Goal: Information Seeking & Learning: Learn about a topic

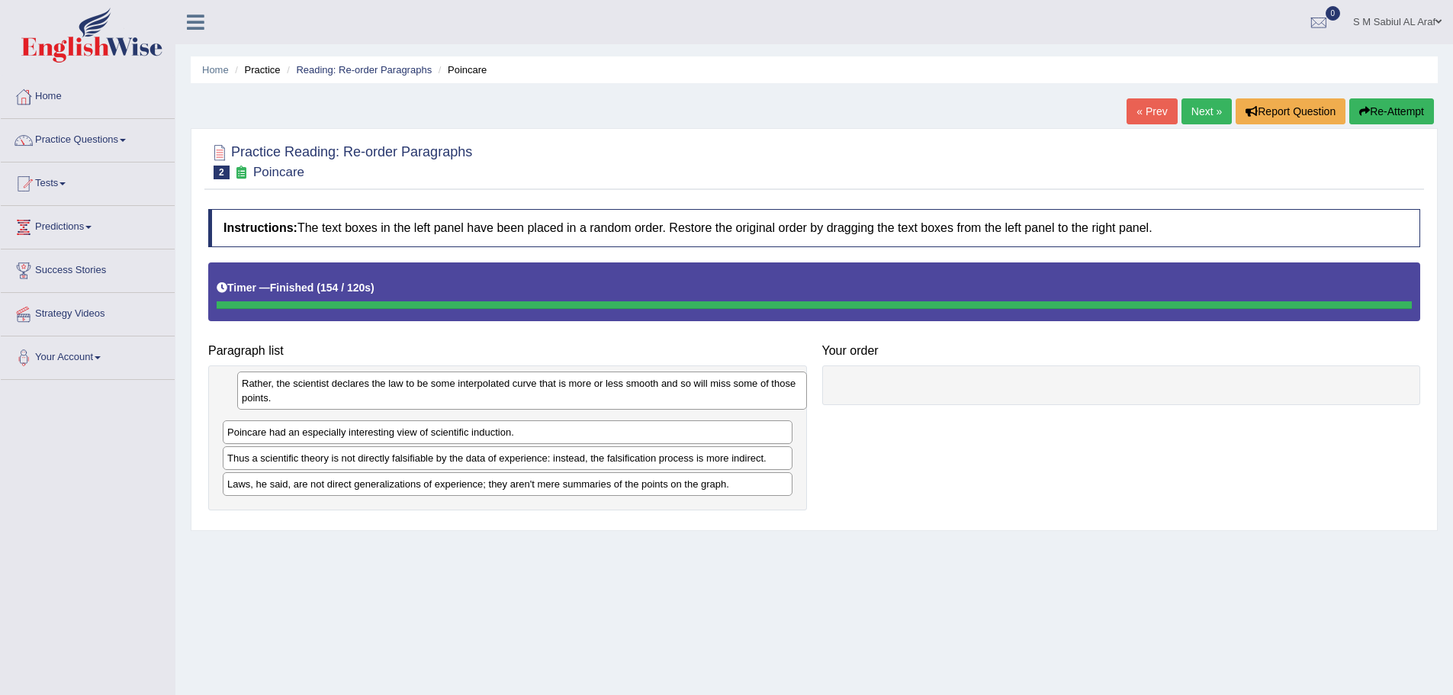
drag, startPoint x: 318, startPoint y: 411, endPoint x: 330, endPoint y: 405, distance: 13.6
click at [330, 405] on div "Rather, the scientist declares the law to be some interpolated curve that is mo…" at bounding box center [522, 391] width 570 height 38
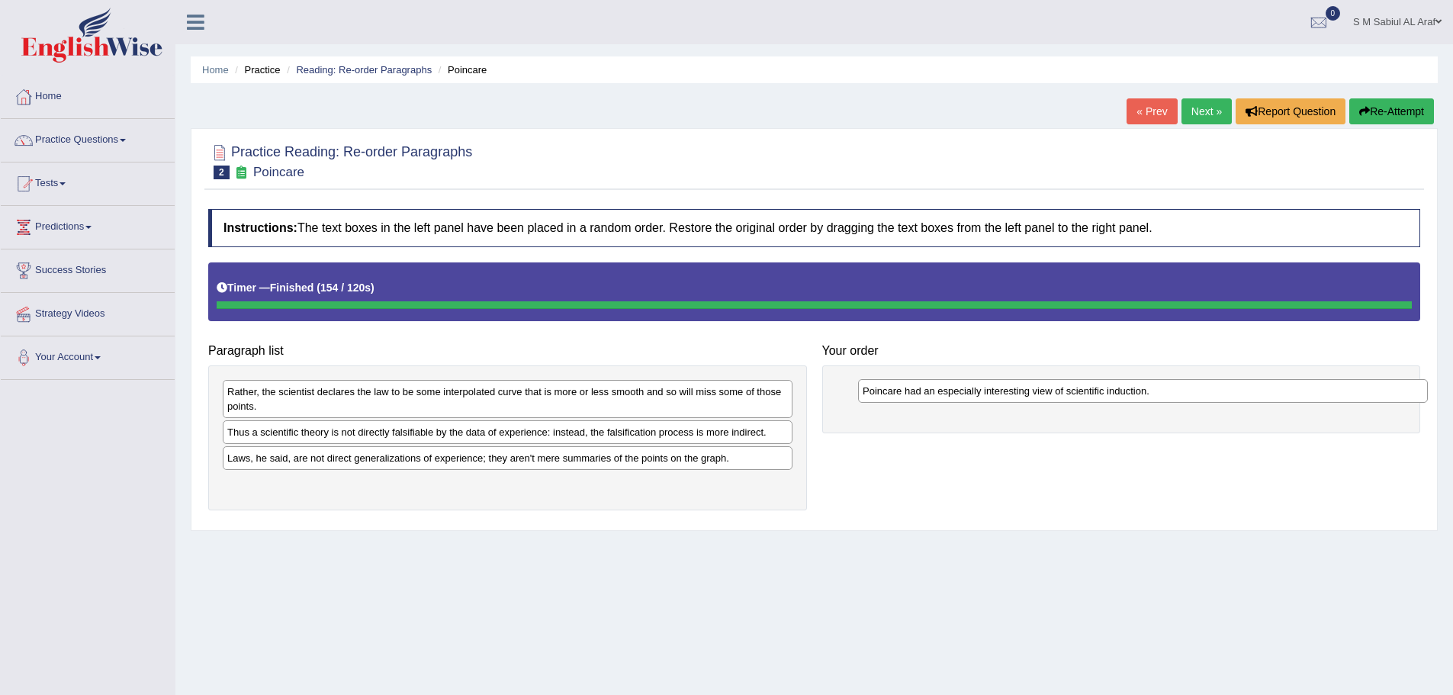
drag, startPoint x: 378, startPoint y: 433, endPoint x: 1011, endPoint y: 391, distance: 634.7
click at [1012, 391] on div "Poincare had an especially interesting view of scientific induction." at bounding box center [1143, 391] width 570 height 24
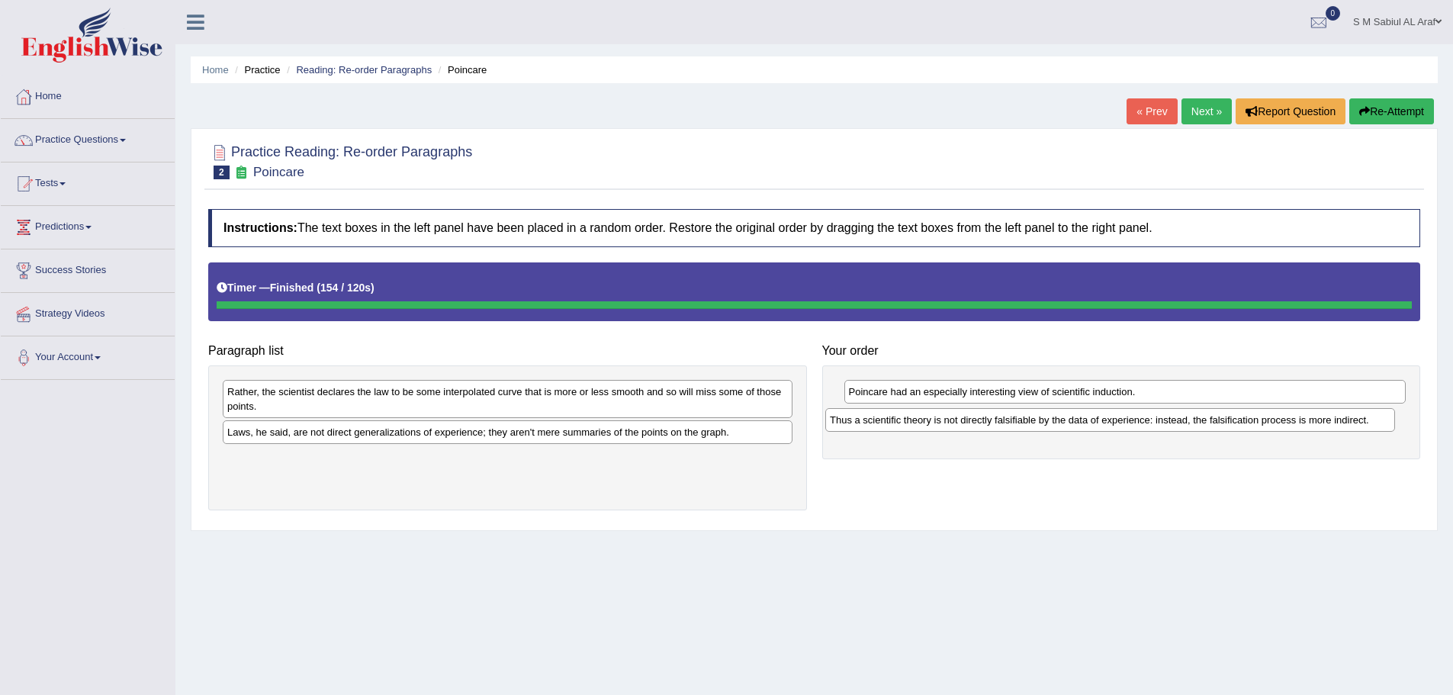
drag, startPoint x: 471, startPoint y: 436, endPoint x: 1074, endPoint y: 424, distance: 602.9
click at [1074, 424] on div "Thus a scientific theory is not directly falsifiable by the data of experience:…" at bounding box center [1111, 420] width 570 height 24
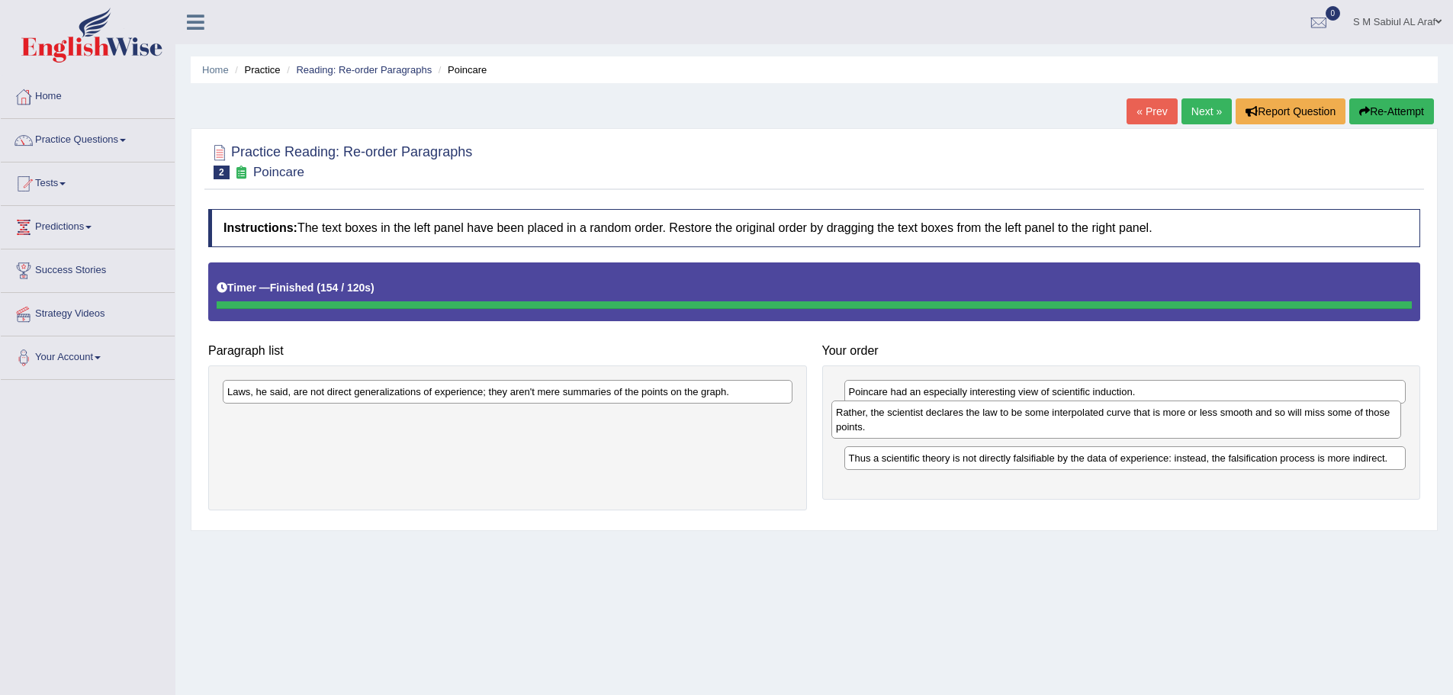
drag, startPoint x: 428, startPoint y: 403, endPoint x: 1035, endPoint y: 423, distance: 607.7
click at [1036, 423] on div "Rather, the scientist declares the law to be some interpolated curve that is mo…" at bounding box center [1117, 420] width 570 height 38
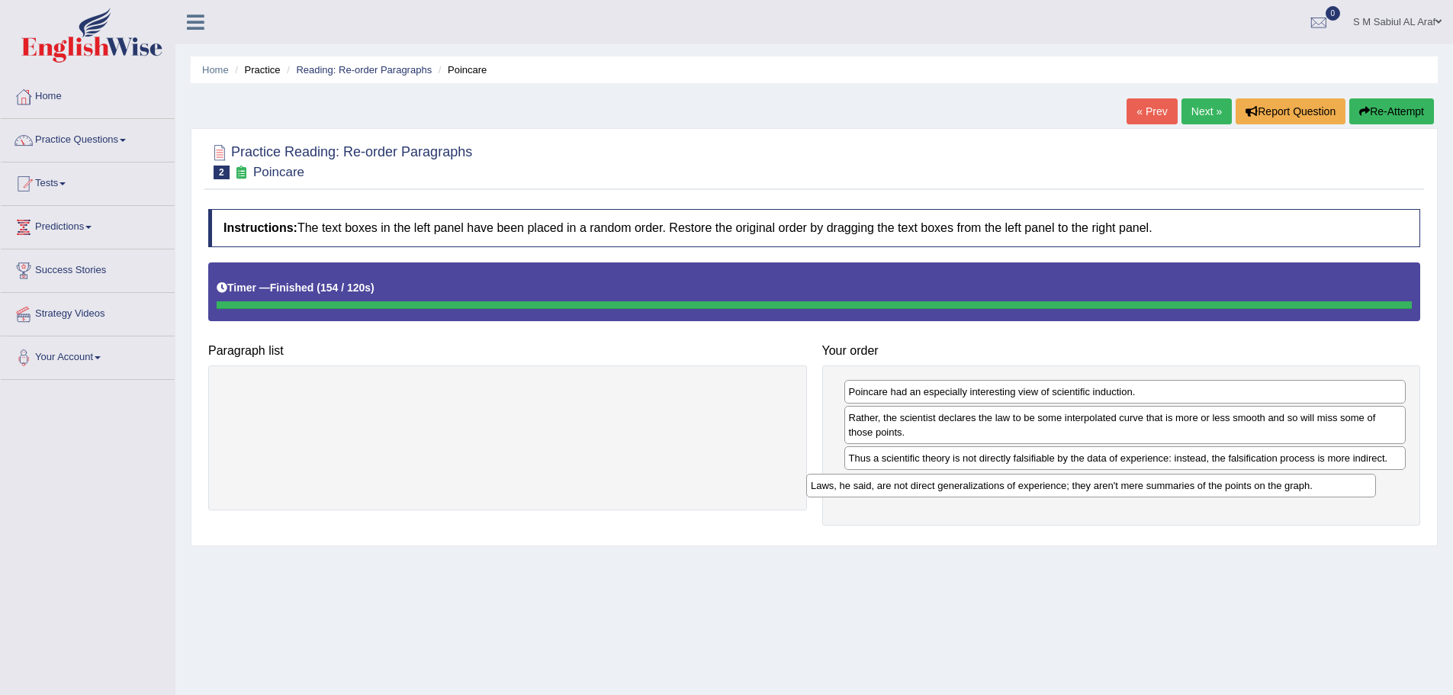
drag, startPoint x: 703, startPoint y: 394, endPoint x: 1302, endPoint y: 482, distance: 606.2
click at [1302, 482] on div "Laws, he said, are not direct generalizations of experience; they aren't mere s…" at bounding box center [1091, 486] width 570 height 24
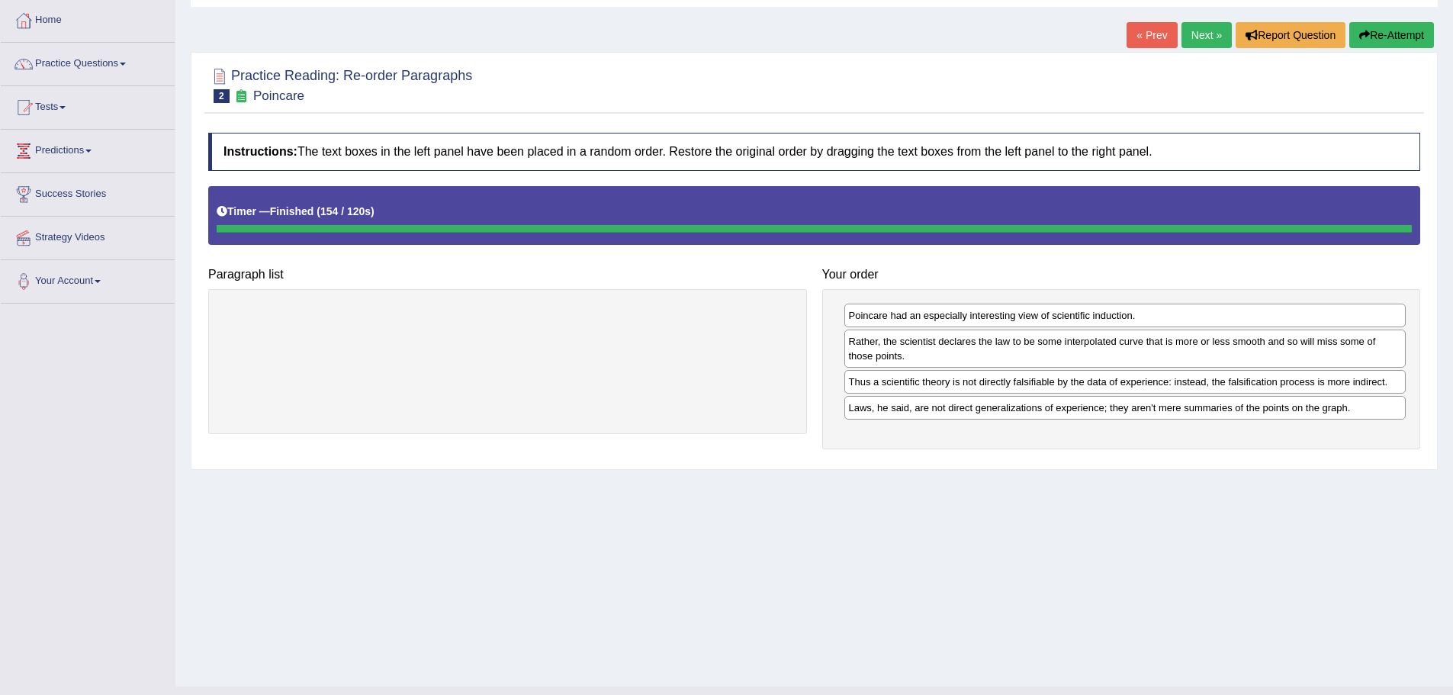
click at [942, 446] on div "Poincare had an especially interesting view of scientific induction. Rather, th…" at bounding box center [1121, 369] width 599 height 161
click at [1395, 34] on button "Re-Attempt" at bounding box center [1392, 35] width 85 height 26
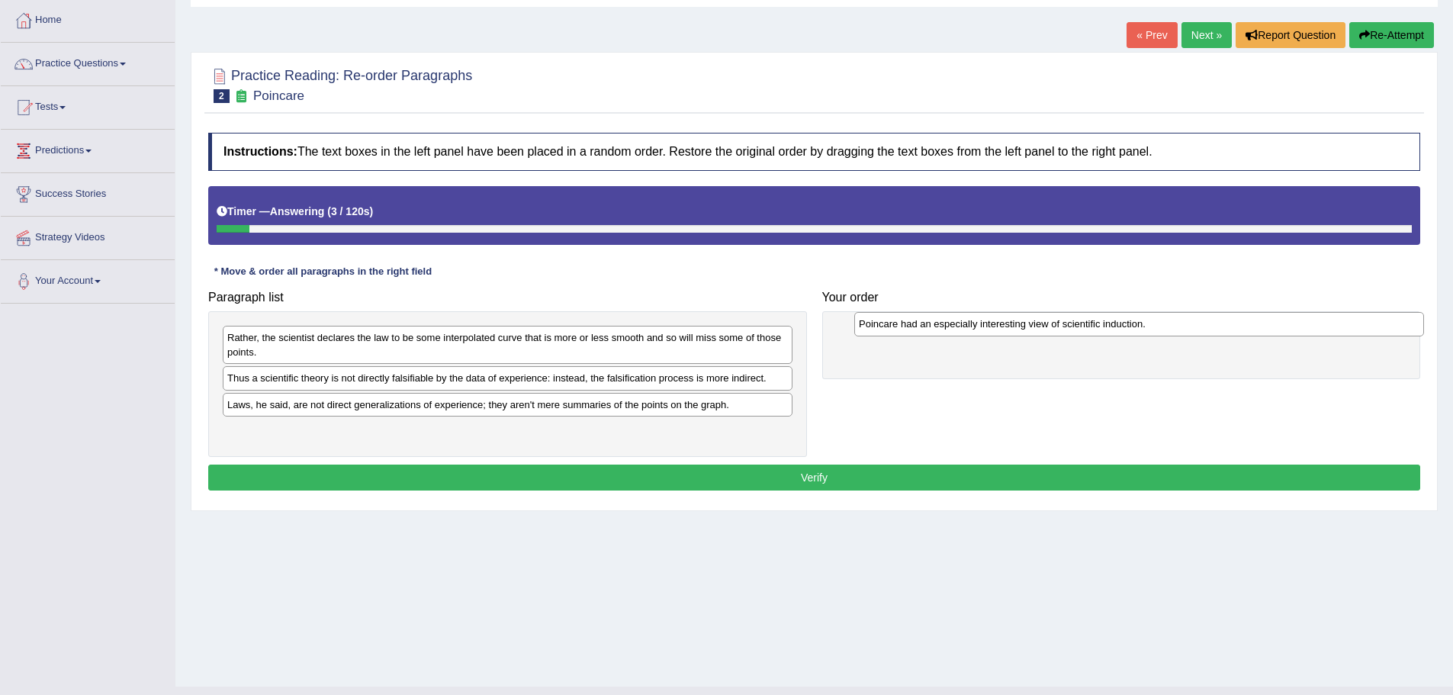
drag, startPoint x: 326, startPoint y: 383, endPoint x: 958, endPoint y: 329, distance: 634.1
click at [958, 329] on div "Poincare had an especially interesting view of scientific induction." at bounding box center [1140, 324] width 570 height 24
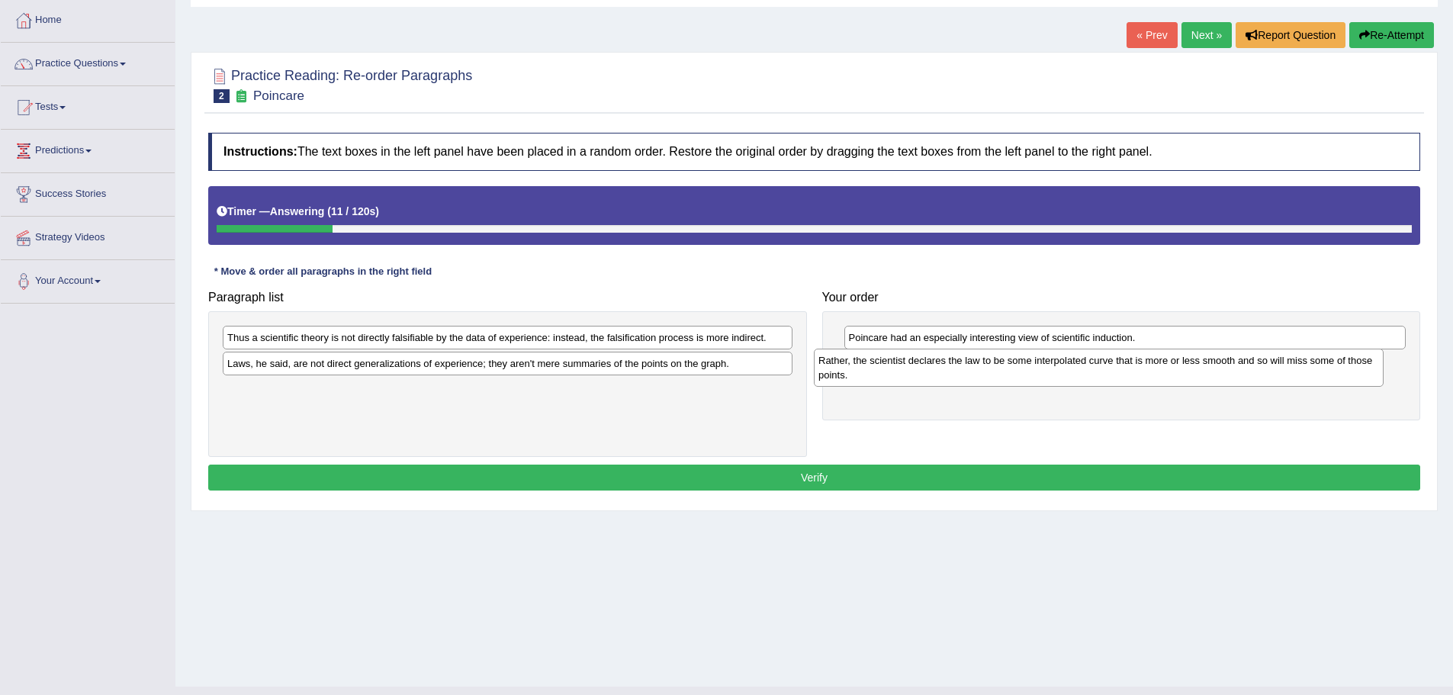
drag, startPoint x: 351, startPoint y: 350, endPoint x: 942, endPoint y: 373, distance: 591.7
click at [942, 373] on div "Rather, the scientist declares the law to be some interpolated curve that is mo…" at bounding box center [1099, 368] width 570 height 38
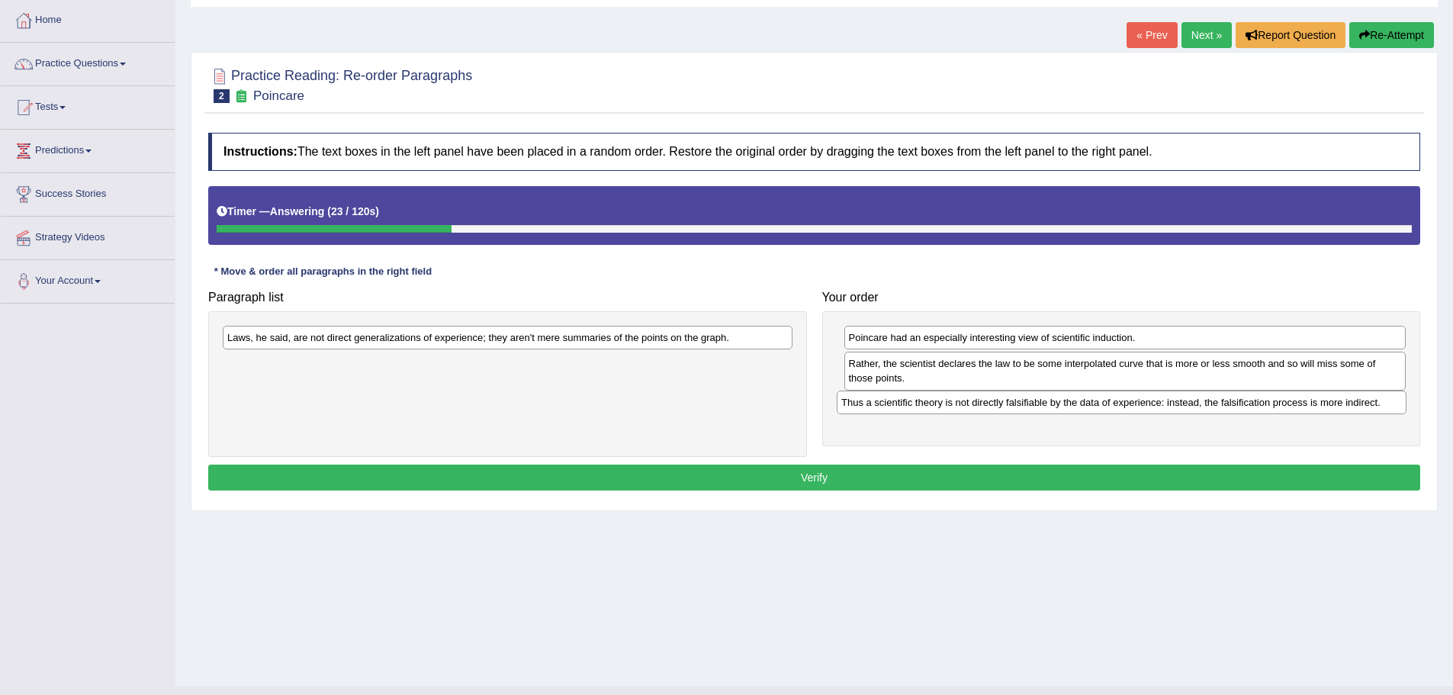
drag, startPoint x: 314, startPoint y: 338, endPoint x: 929, endPoint y: 402, distance: 617.5
click at [929, 402] on div "Thus a scientific theory is not directly falsifiable by the data of experience:…" at bounding box center [1122, 403] width 570 height 24
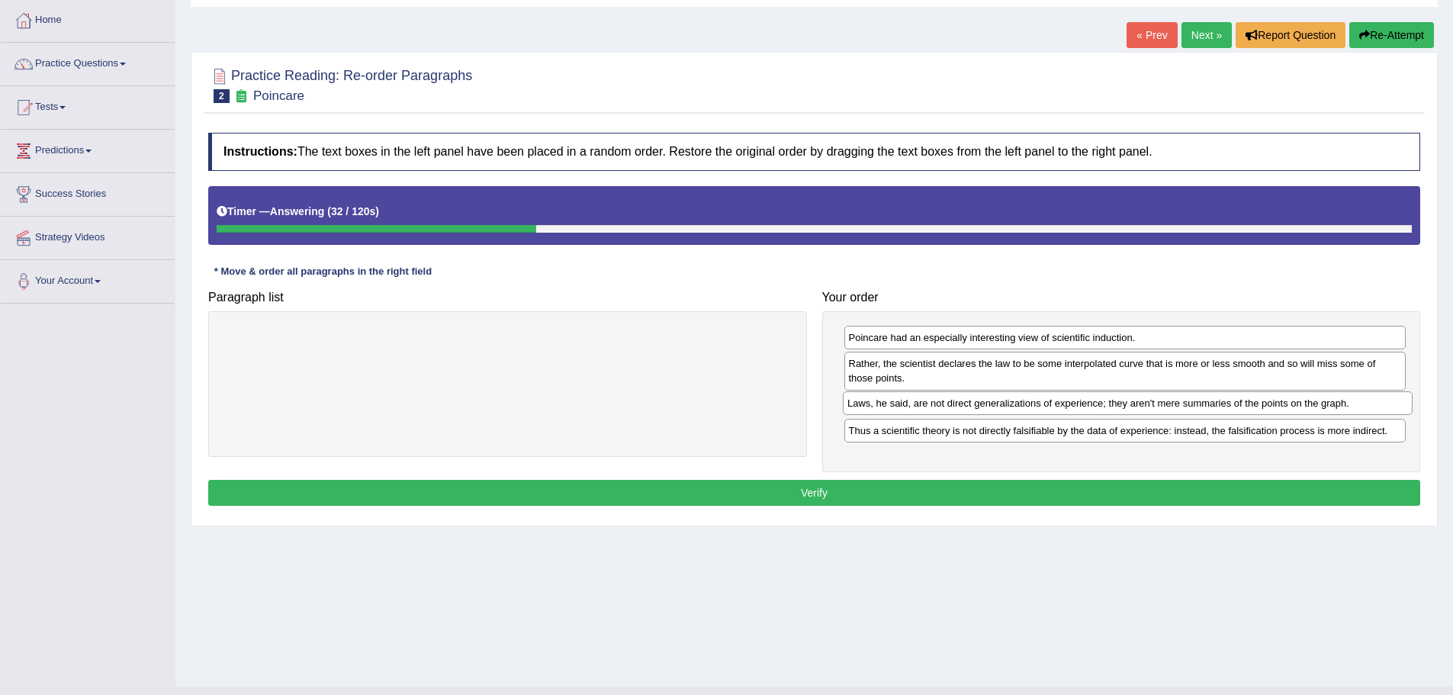
drag, startPoint x: 418, startPoint y: 340, endPoint x: 1038, endPoint y: 406, distance: 623.8
click at [1038, 406] on div "Laws, he said, are not direct generalizations of experience; they aren't mere s…" at bounding box center [1128, 403] width 570 height 24
click at [773, 483] on button "Verify" at bounding box center [814, 493] width 1212 height 26
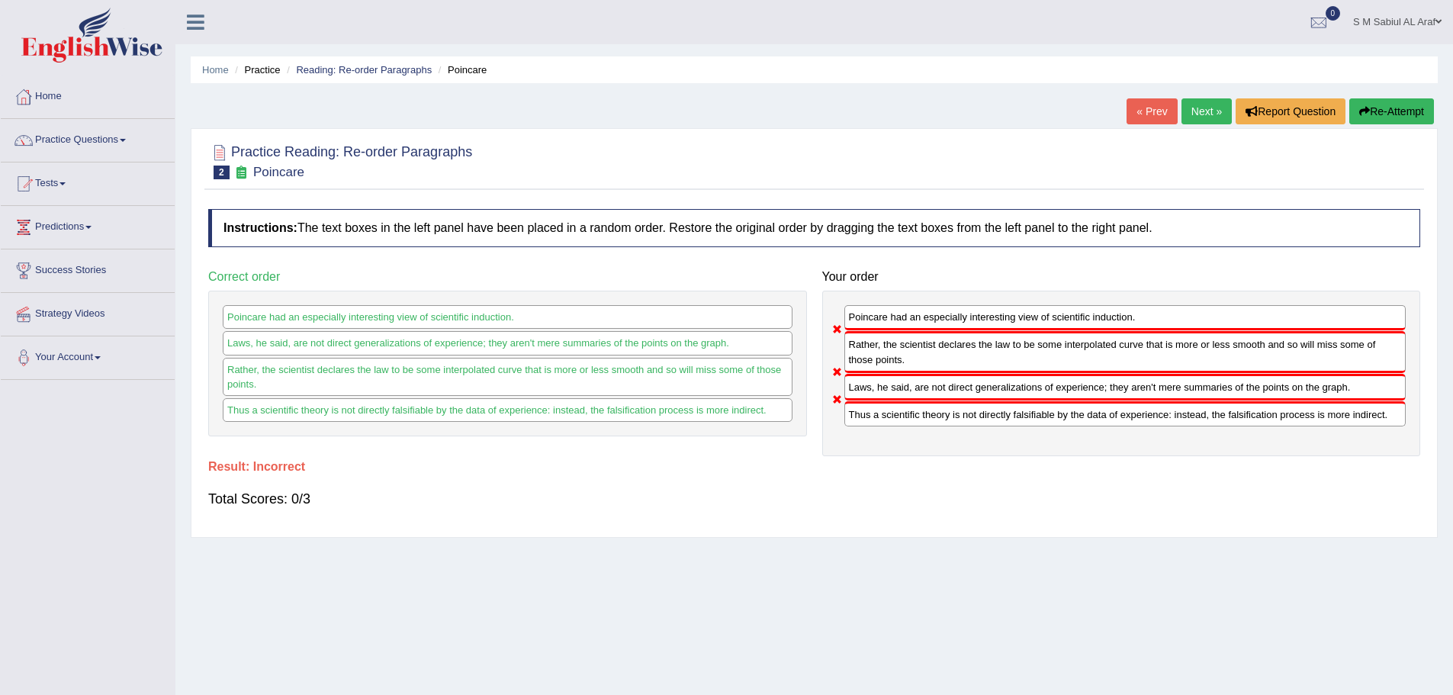
click at [1389, 115] on button "Re-Attempt" at bounding box center [1392, 111] width 85 height 26
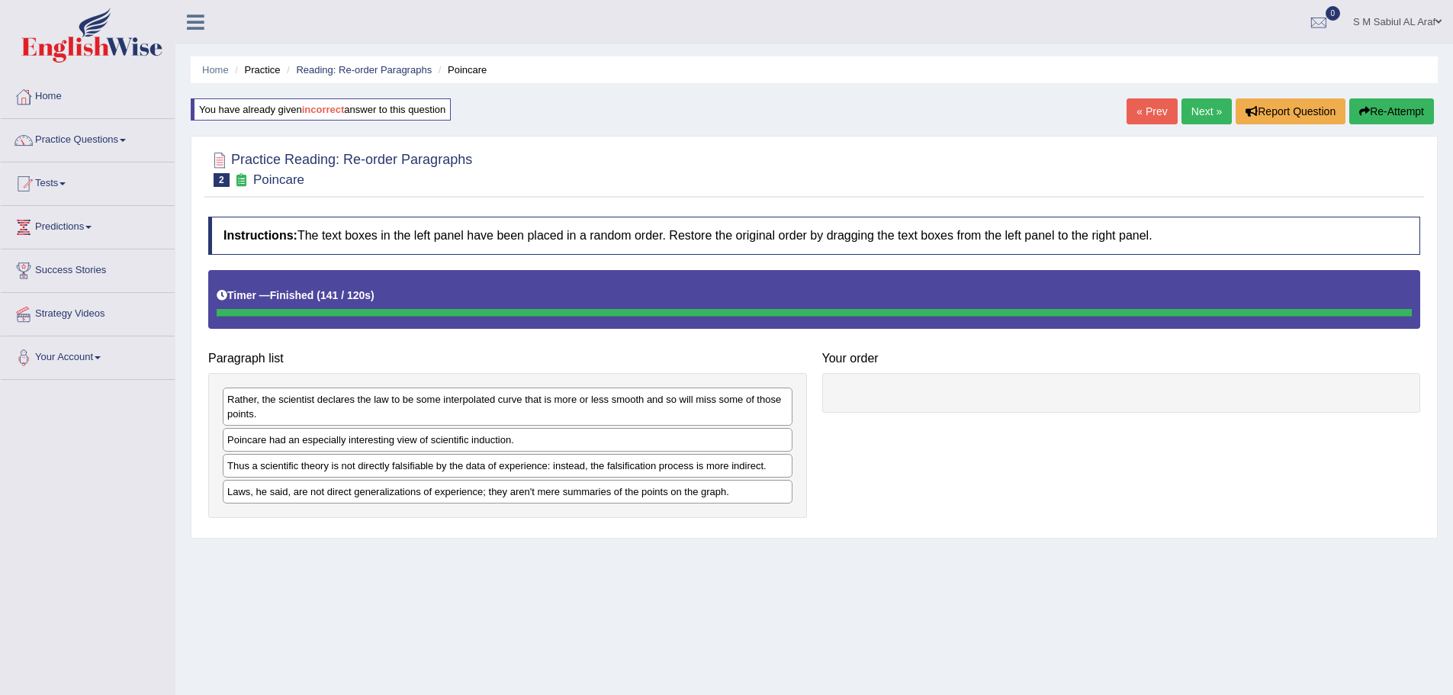
click at [1195, 111] on link "Next »" at bounding box center [1207, 111] width 50 height 26
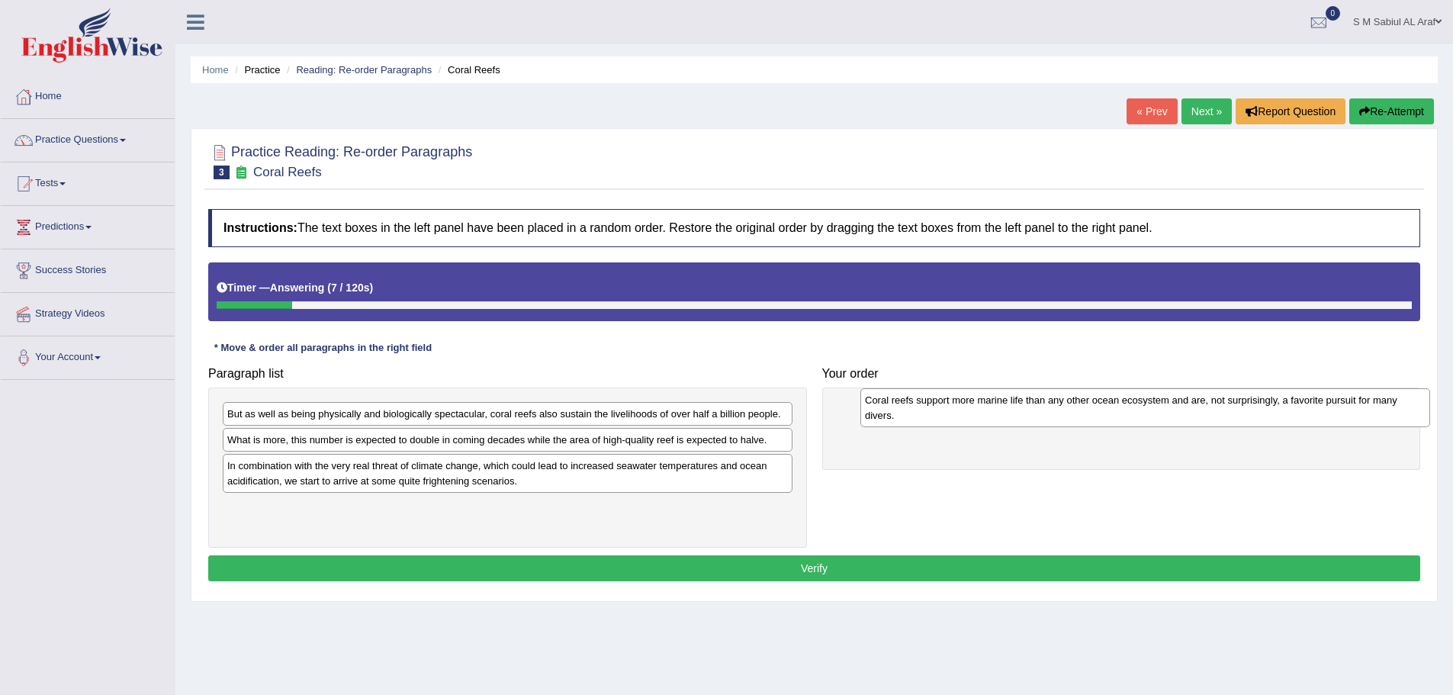
drag, startPoint x: 366, startPoint y: 478, endPoint x: 1002, endPoint y: 412, distance: 638.9
click at [1003, 412] on div "Coral reefs support more marine life than any other ocean ecosystem and are, no…" at bounding box center [1146, 407] width 570 height 38
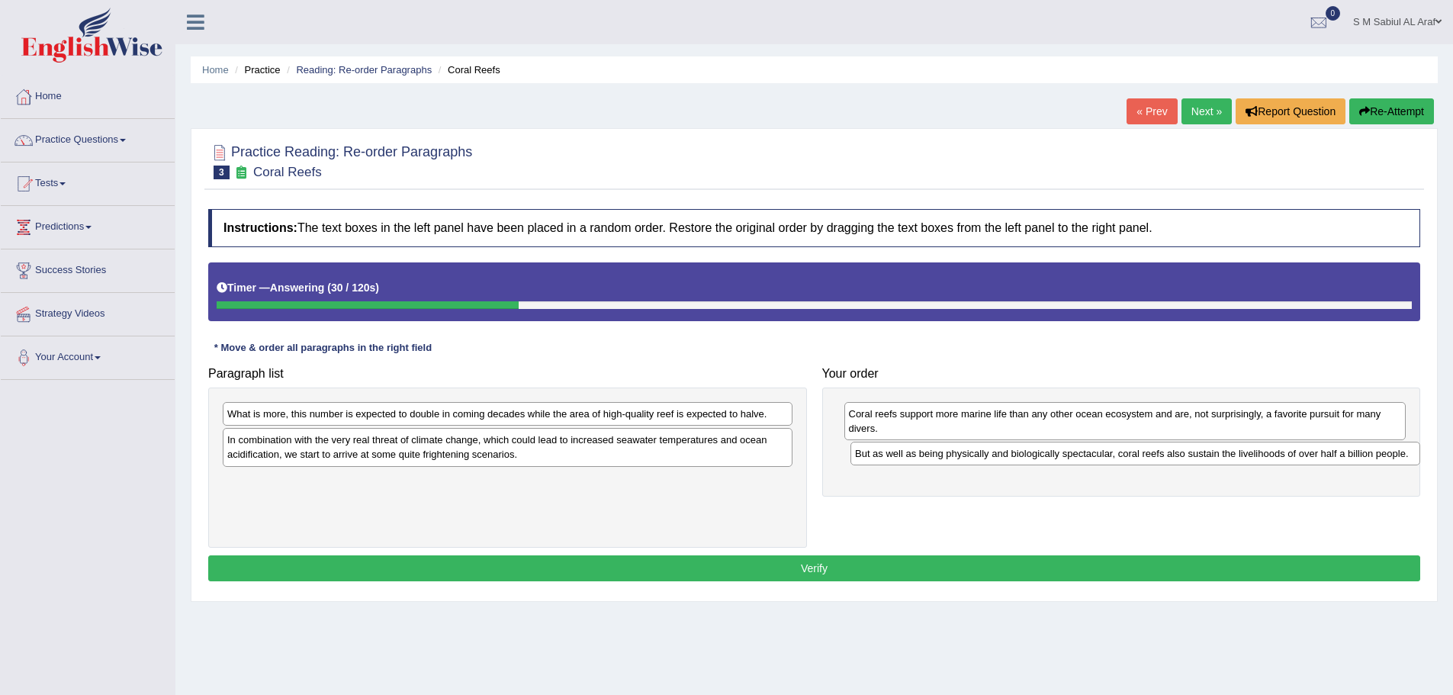
drag, startPoint x: 515, startPoint y: 419, endPoint x: 1143, endPoint y: 459, distance: 629.2
click at [1143, 459] on div "But as well as being physically and biologically spectacular, coral reefs also …" at bounding box center [1136, 454] width 570 height 24
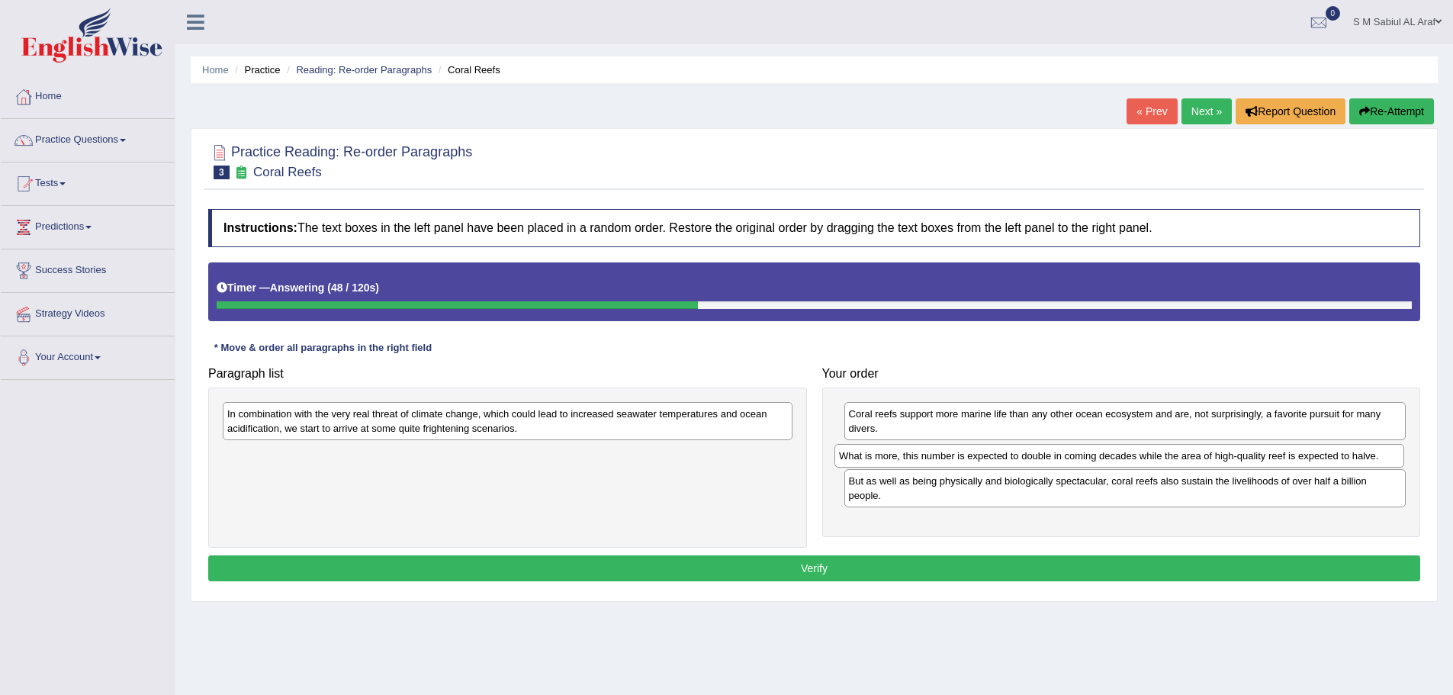
drag, startPoint x: 390, startPoint y: 417, endPoint x: 1002, endPoint y: 459, distance: 613.3
click at [1002, 459] on div "What is more, this number is expected to double in coming decades while the are…" at bounding box center [1120, 456] width 570 height 24
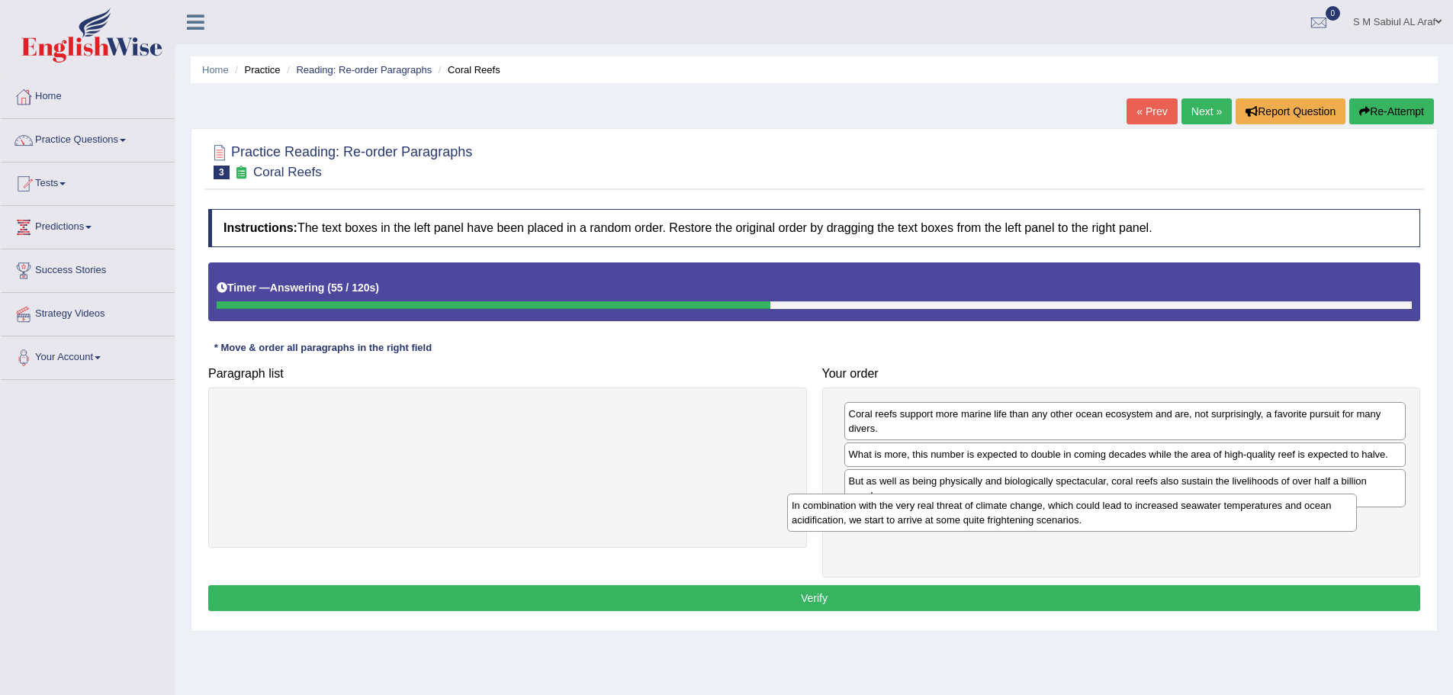
drag, startPoint x: 447, startPoint y: 418, endPoint x: 1012, endPoint y: 510, distance: 572.0
click at [1012, 510] on div "In combination with the very real threat of climate change, which could lead to…" at bounding box center [1072, 513] width 570 height 38
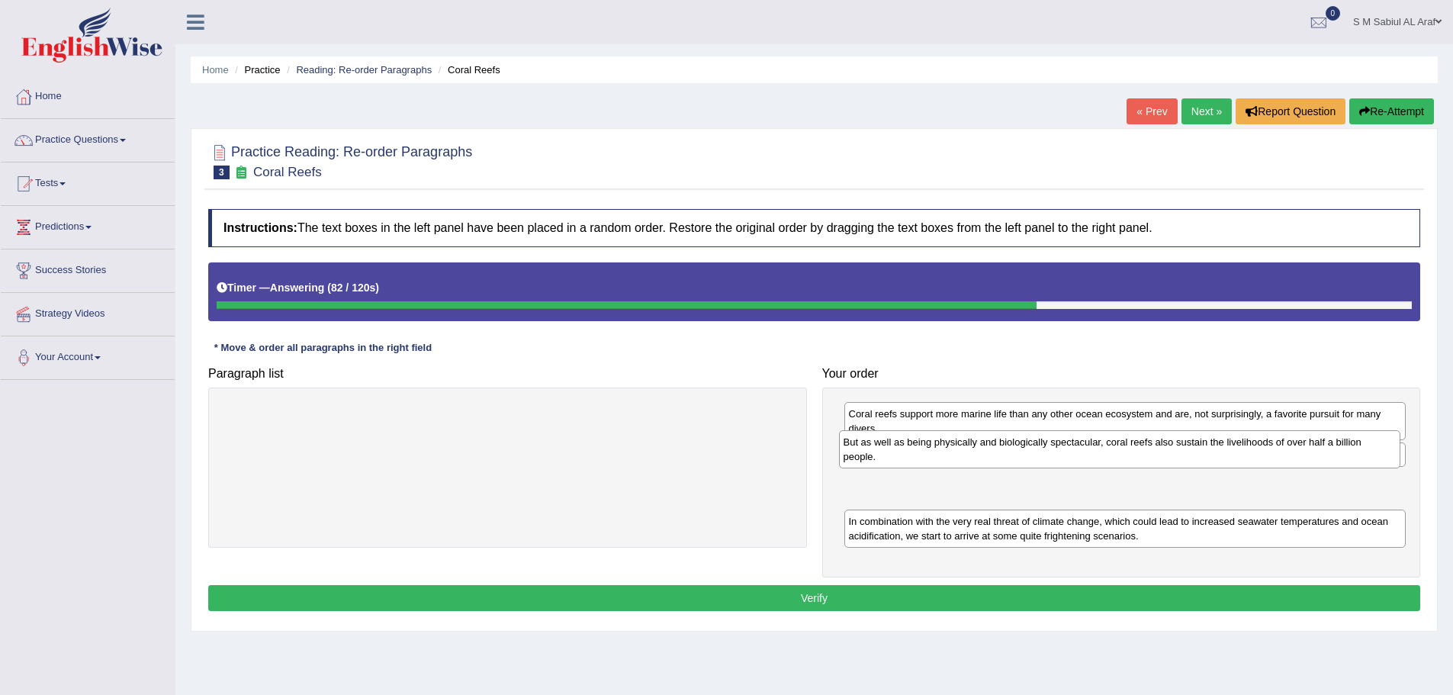
drag, startPoint x: 945, startPoint y: 501, endPoint x: 939, endPoint y: 462, distance: 39.3
click at [939, 462] on div "But as well as being physically and biologically spectacular, coral reefs also …" at bounding box center [1120, 449] width 562 height 38
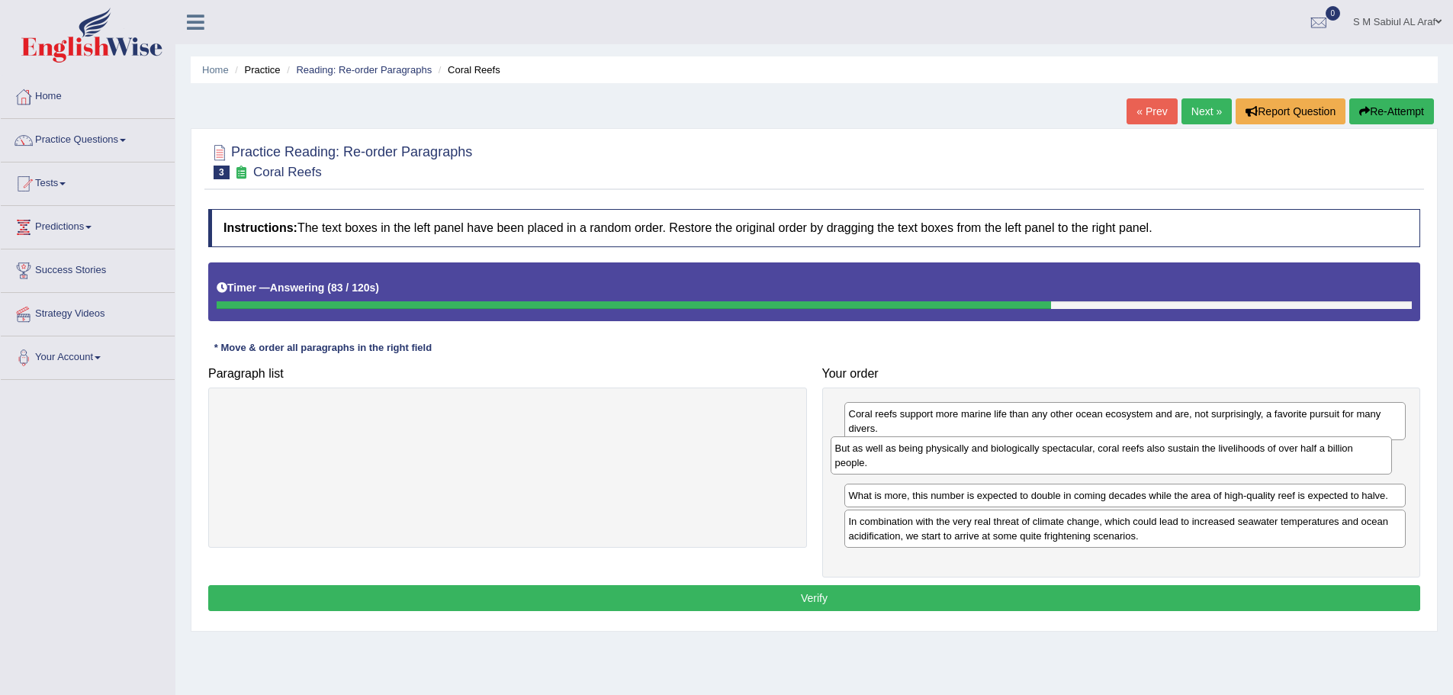
drag, startPoint x: 937, startPoint y: 478, endPoint x: 918, endPoint y: 452, distance: 32.2
click at [918, 452] on div "But as well as being physically and biologically spectacular, coral reefs also …" at bounding box center [1112, 455] width 562 height 38
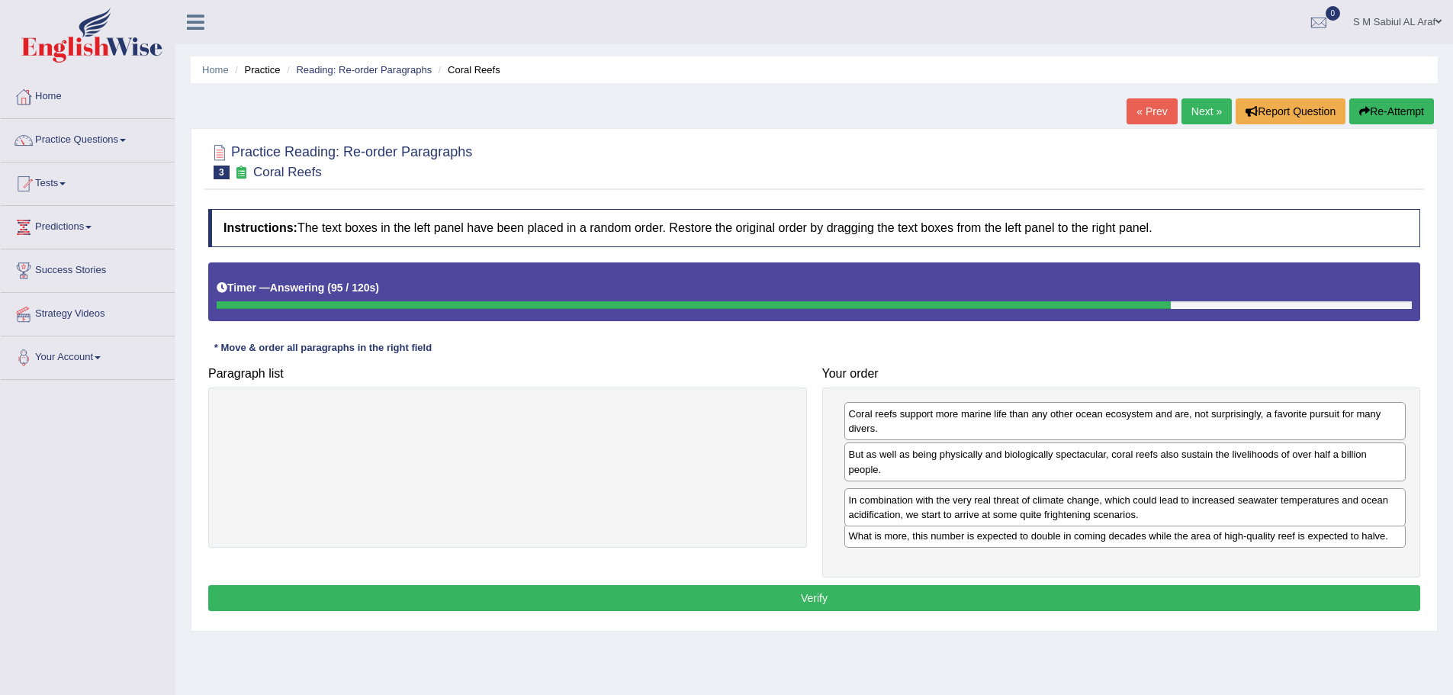
drag, startPoint x: 1063, startPoint y: 539, endPoint x: 1062, endPoint y: 517, distance: 21.4
click at [1062, 517] on div "In combination with the very real threat of climate change, which could lead to…" at bounding box center [1126, 507] width 562 height 38
click at [864, 605] on button "Verify" at bounding box center [814, 598] width 1212 height 26
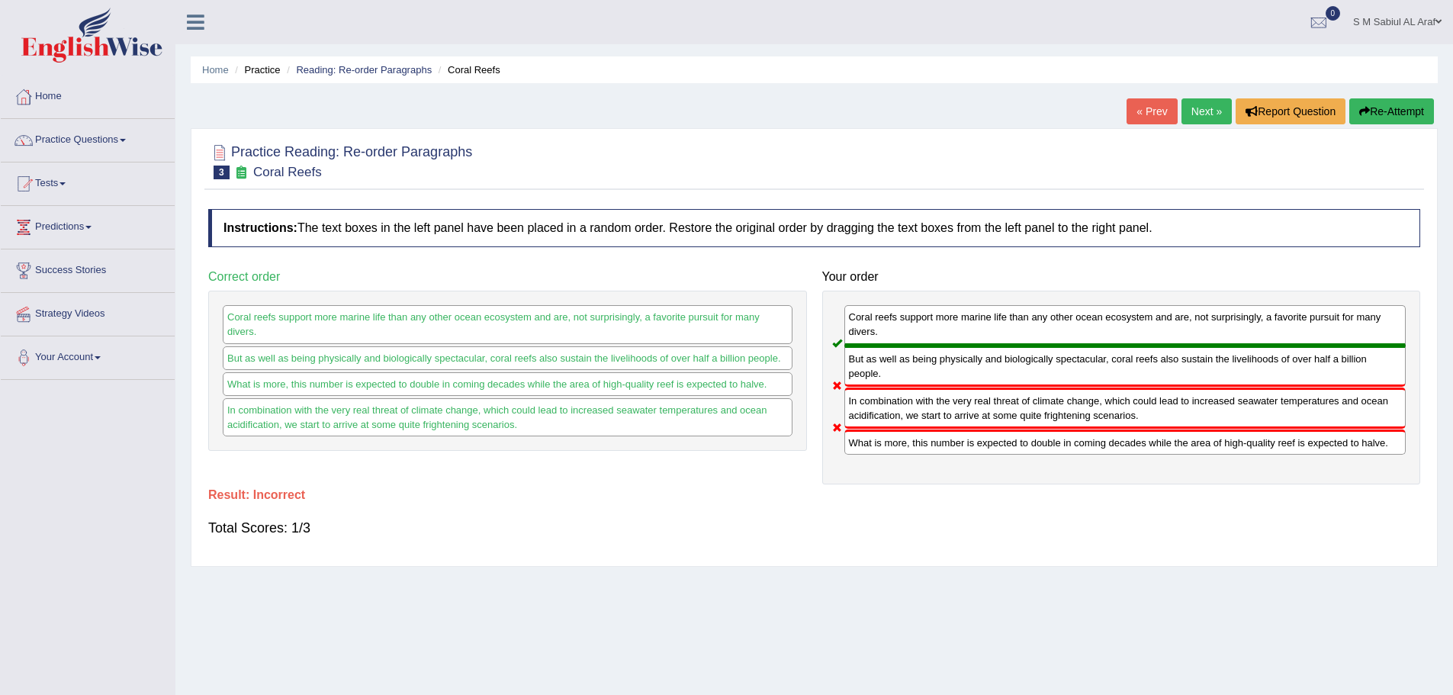
click at [1212, 114] on link "Next »" at bounding box center [1207, 111] width 50 height 26
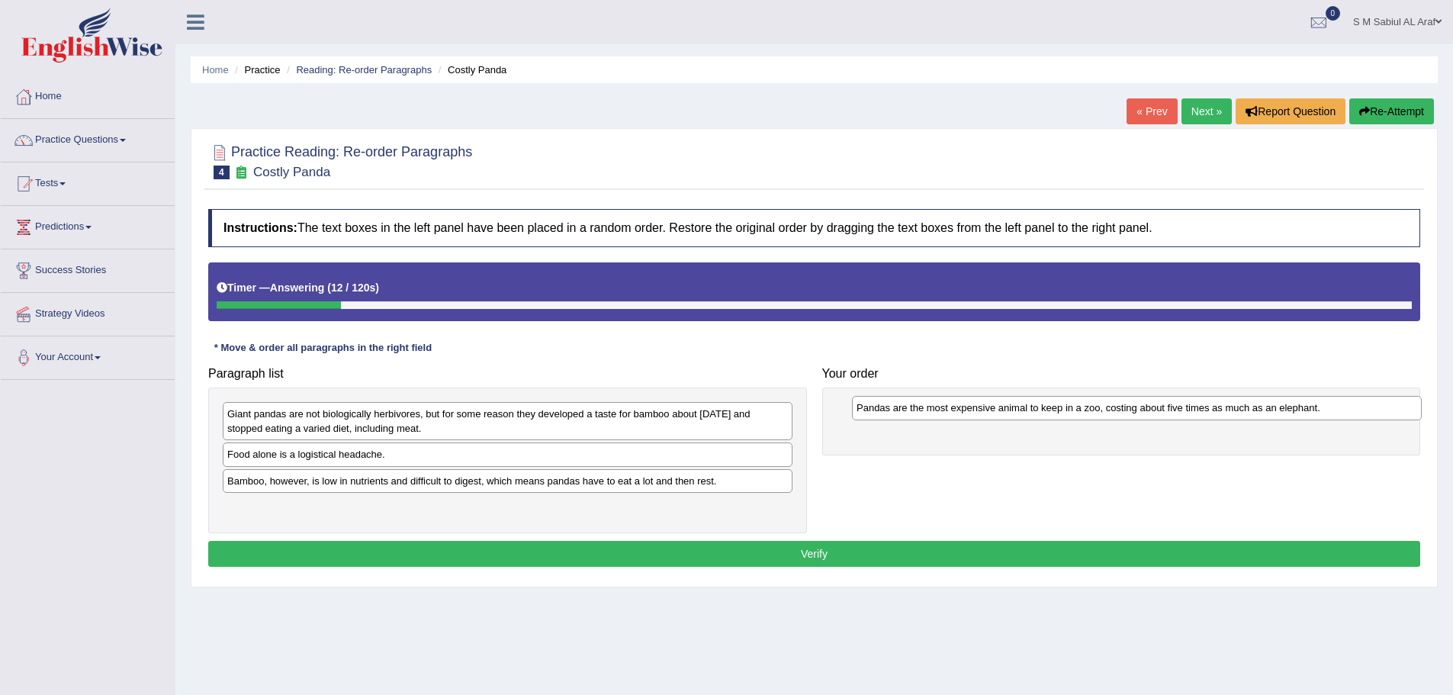
drag, startPoint x: 404, startPoint y: 462, endPoint x: 1033, endPoint y: 416, distance: 631.2
click at [1033, 416] on div "Pandas are the most expensive animal to keep in a zoo, costing about five times…" at bounding box center [1137, 408] width 570 height 24
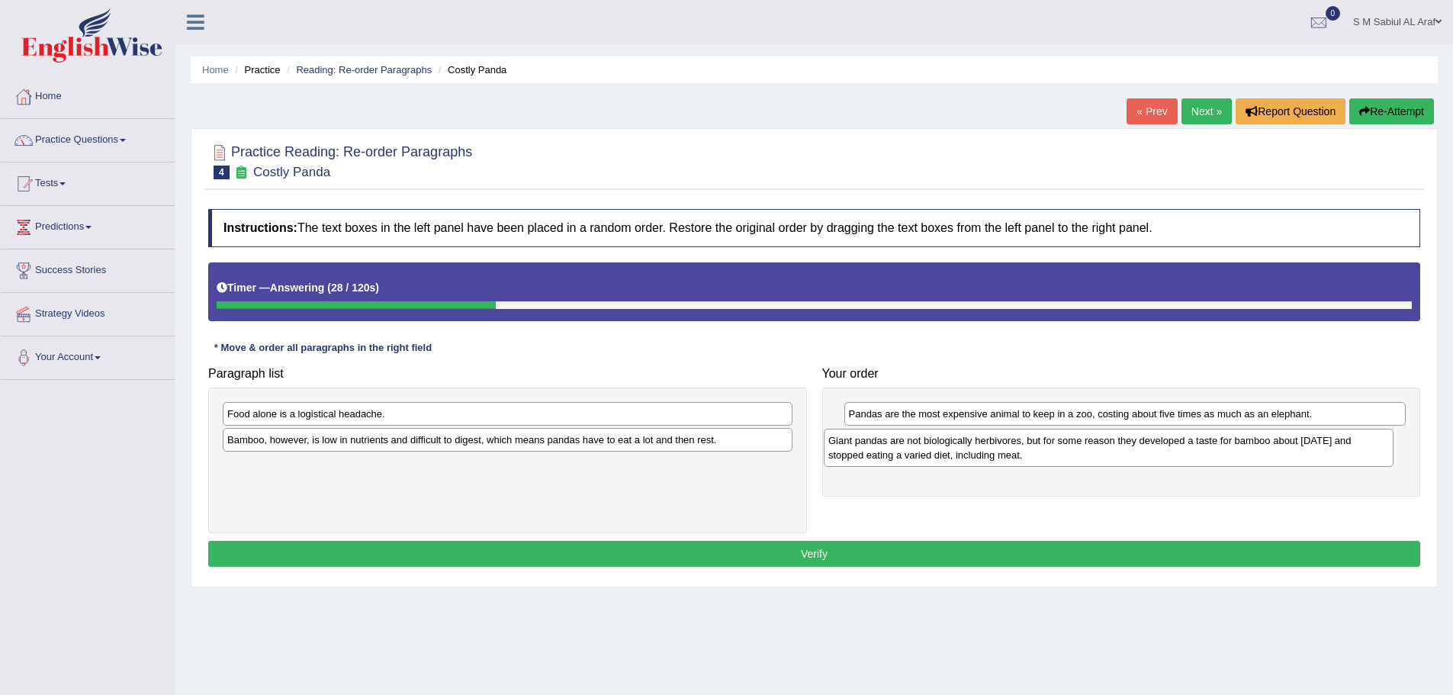
drag, startPoint x: 383, startPoint y: 433, endPoint x: 971, endPoint y: 460, distance: 588.9
click at [971, 460] on div "Giant pandas are not biologically herbivores, but for some reason they develope…" at bounding box center [1109, 448] width 570 height 38
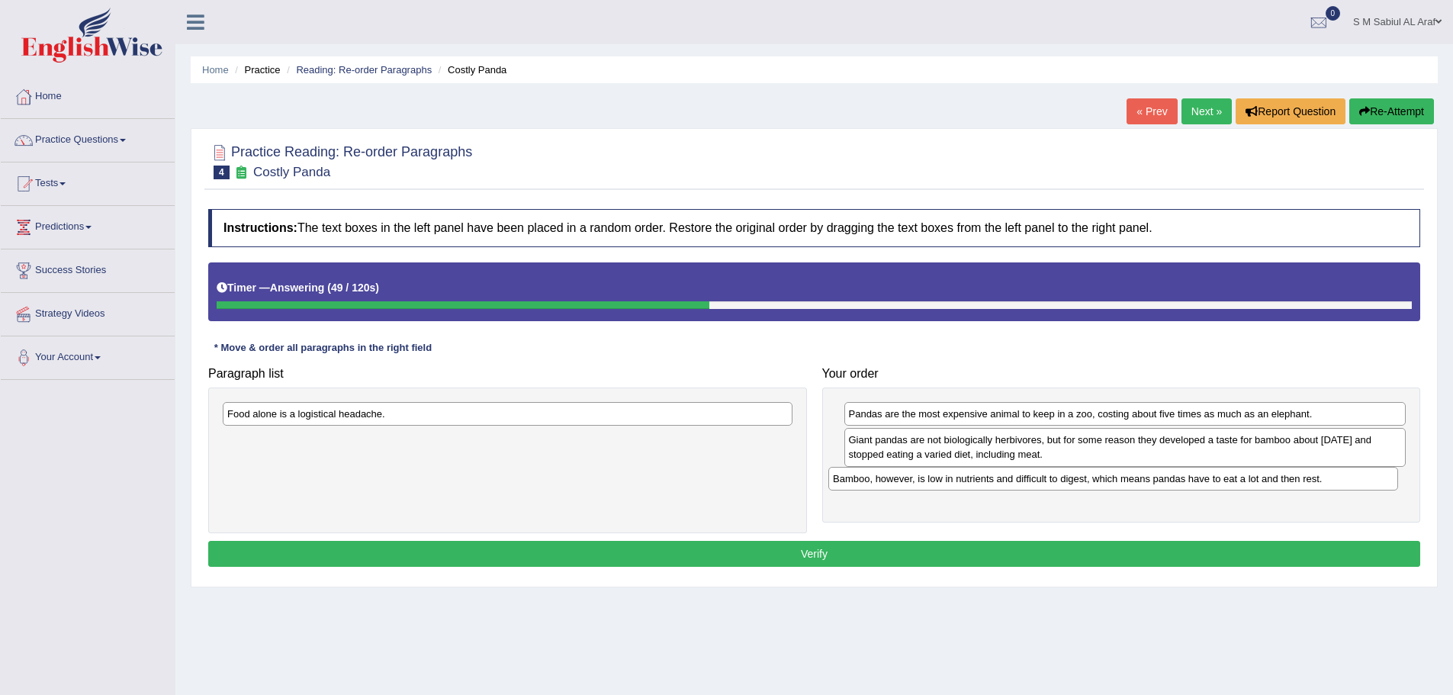
drag, startPoint x: 439, startPoint y: 441, endPoint x: 1045, endPoint y: 480, distance: 607.1
click at [1045, 480] on div "Bamboo, however, is low in nutrients and difficult to digest, which means panda…" at bounding box center [1114, 479] width 570 height 24
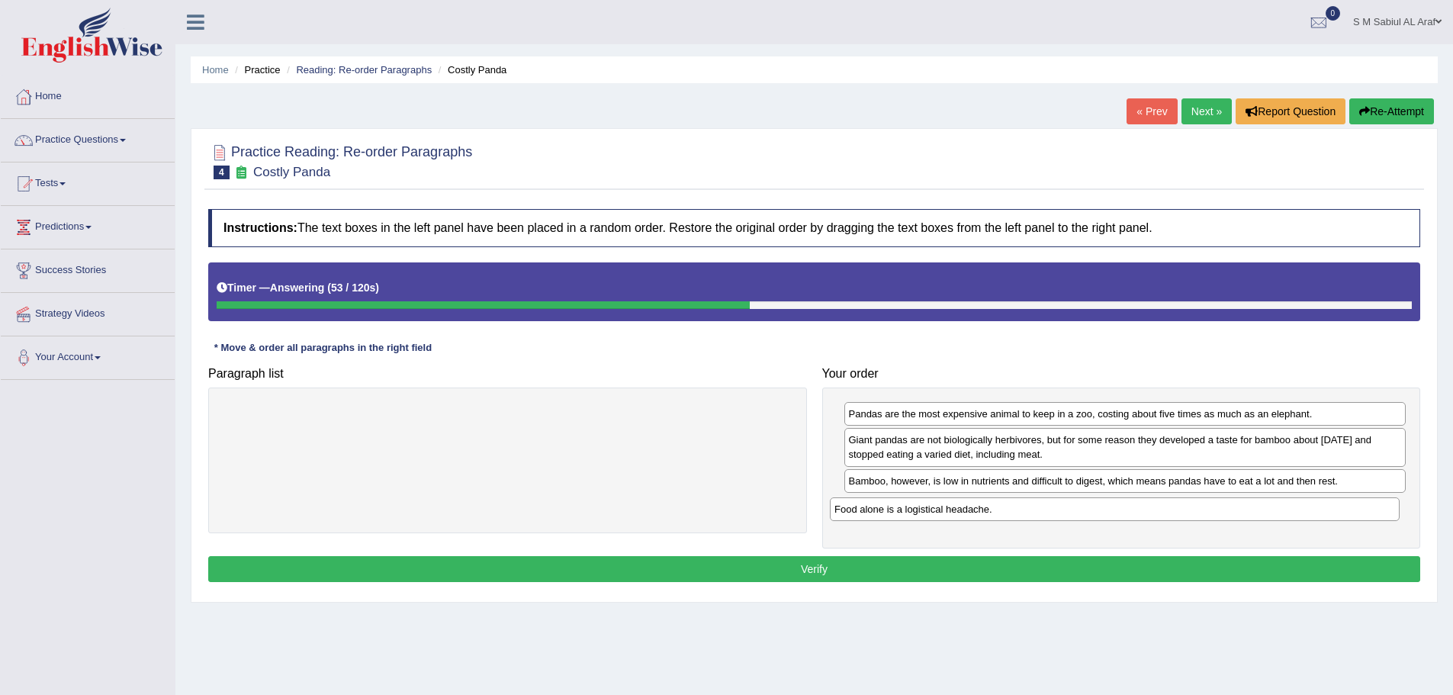
drag, startPoint x: 578, startPoint y: 422, endPoint x: 1185, endPoint y: 517, distance: 614.0
click at [1185, 517] on div "Food alone is a logistical headache." at bounding box center [1115, 509] width 570 height 24
click at [822, 571] on button "Verify" at bounding box center [814, 569] width 1212 height 26
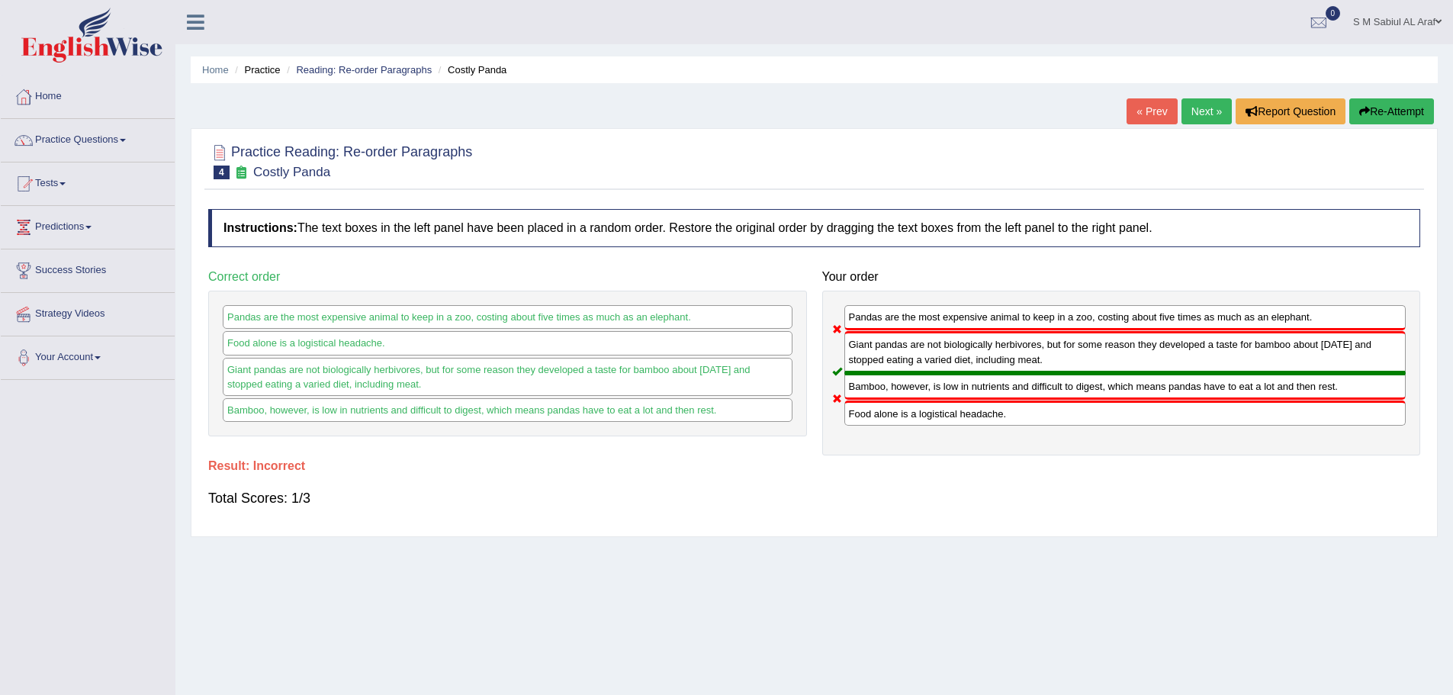
click at [1214, 104] on link "Next »" at bounding box center [1207, 111] width 50 height 26
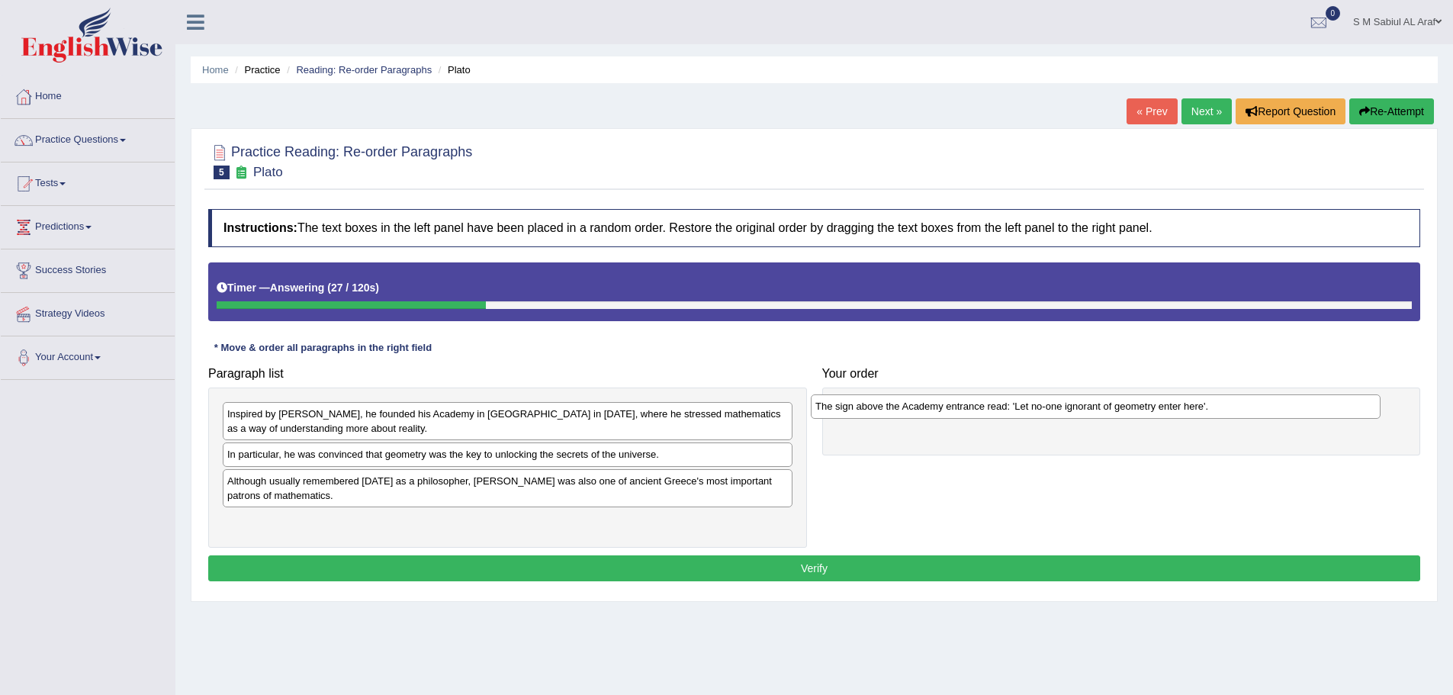
drag, startPoint x: 367, startPoint y: 457, endPoint x: 955, endPoint y: 409, distance: 590.2
click at [955, 409] on div "The sign above the Academy entrance read: 'Let no-one ignorant of geometry ente…" at bounding box center [1096, 406] width 570 height 24
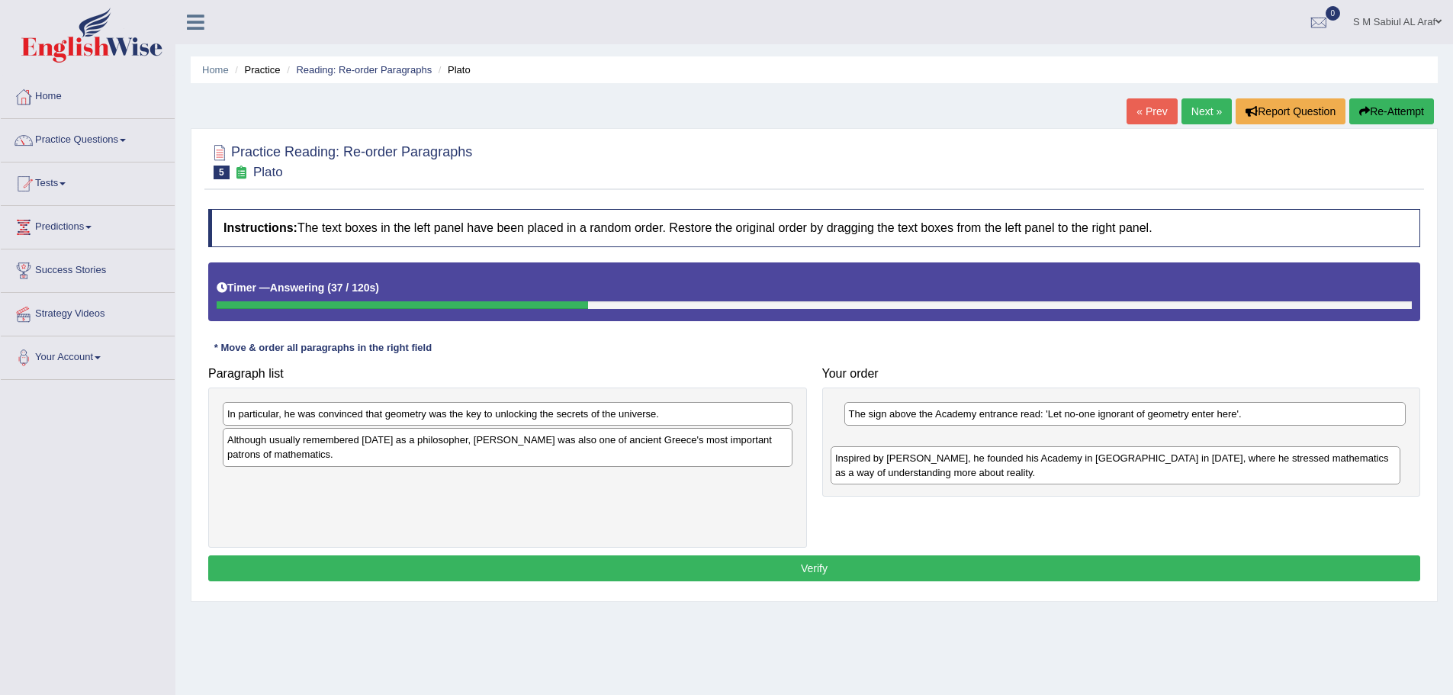
drag, startPoint x: 373, startPoint y: 430, endPoint x: 981, endPoint y: 475, distance: 609.7
click at [981, 475] on div "Inspired by [PERSON_NAME], he founded his Academy in [GEOGRAPHIC_DATA] in [DATE…" at bounding box center [1116, 465] width 570 height 38
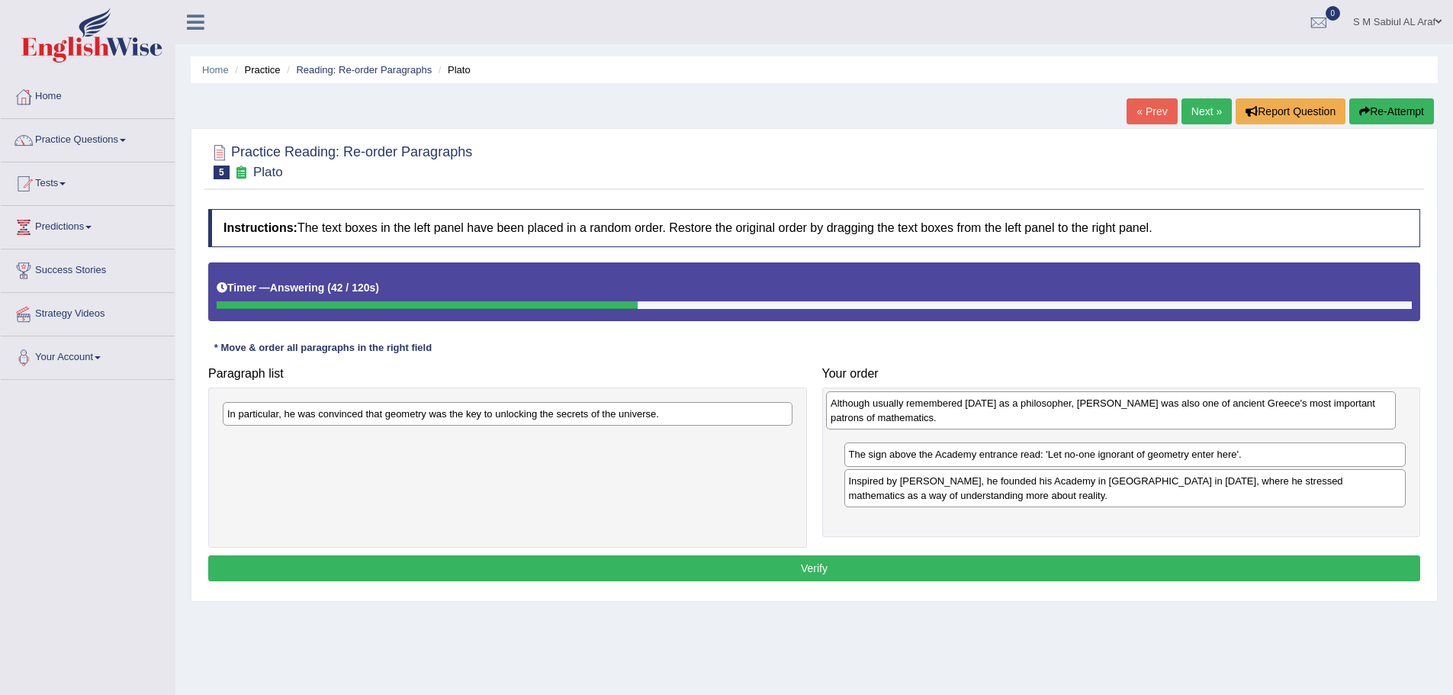
drag, startPoint x: 311, startPoint y: 448, endPoint x: 914, endPoint y: 411, distance: 604.6
click at [914, 411] on div "Although usually remembered [DATE] as a philosopher, [PERSON_NAME] was also one…" at bounding box center [1111, 410] width 570 height 38
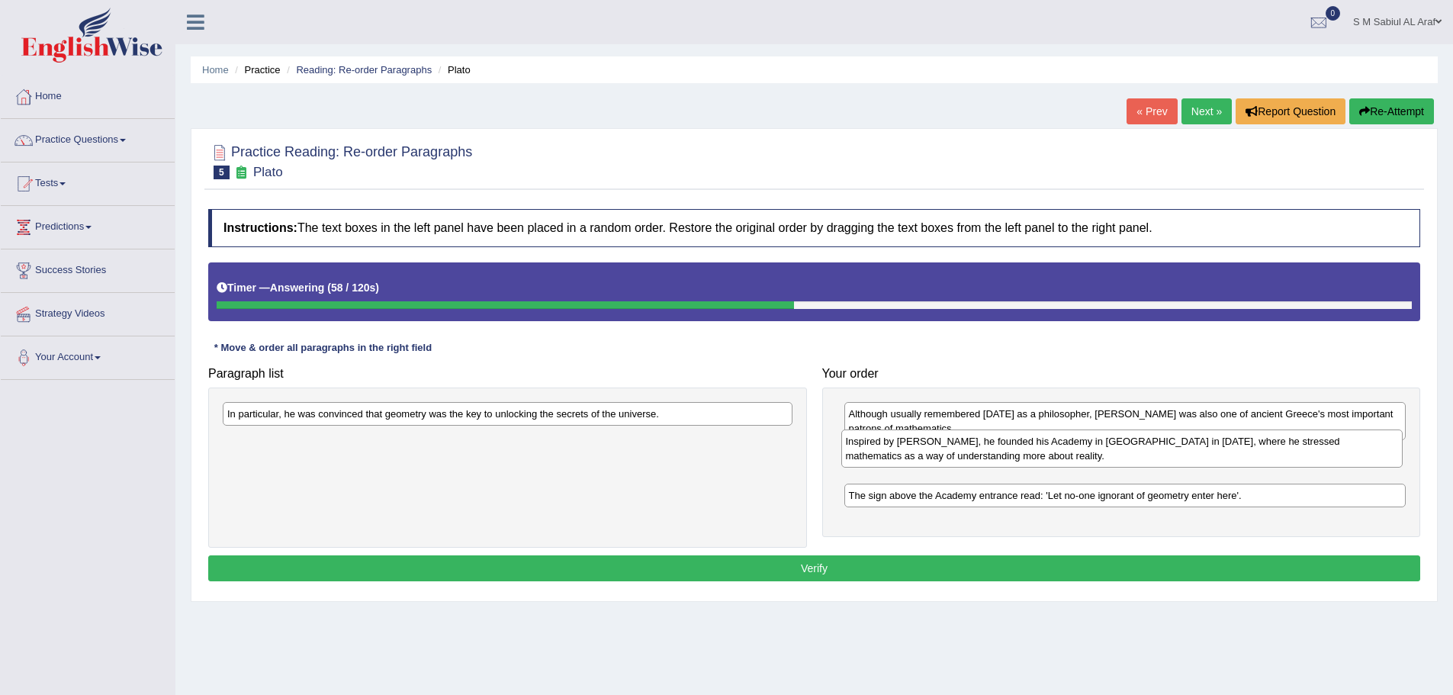
drag, startPoint x: 965, startPoint y: 491, endPoint x: 962, endPoint y: 452, distance: 39.8
click at [962, 452] on div "Inspired by [PERSON_NAME], he founded his Academy in [GEOGRAPHIC_DATA] in [DATE…" at bounding box center [1123, 449] width 562 height 38
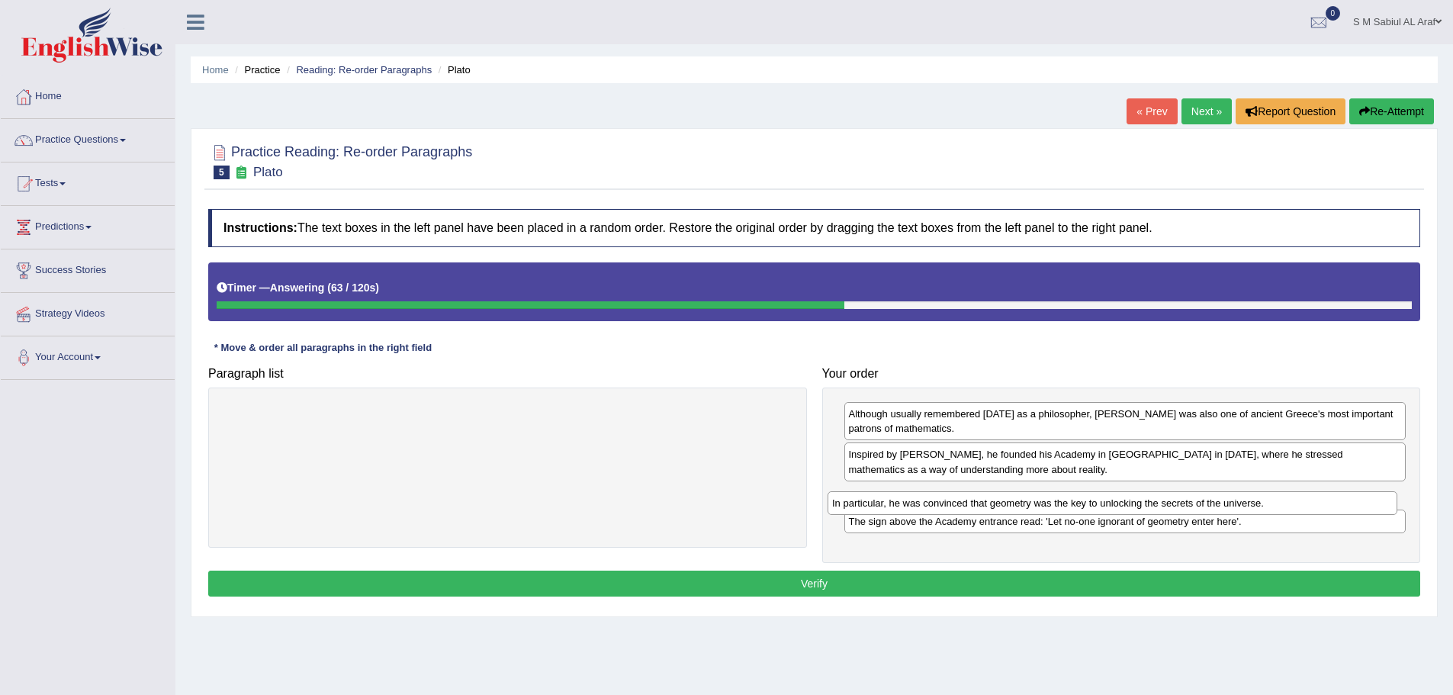
drag, startPoint x: 330, startPoint y: 414, endPoint x: 937, endPoint y: 498, distance: 612.4
click at [937, 498] on div "In particular, he was convinced that geometry was the key to unlocking the secr…" at bounding box center [1113, 503] width 570 height 24
click at [931, 574] on button "Verify" at bounding box center [814, 584] width 1212 height 26
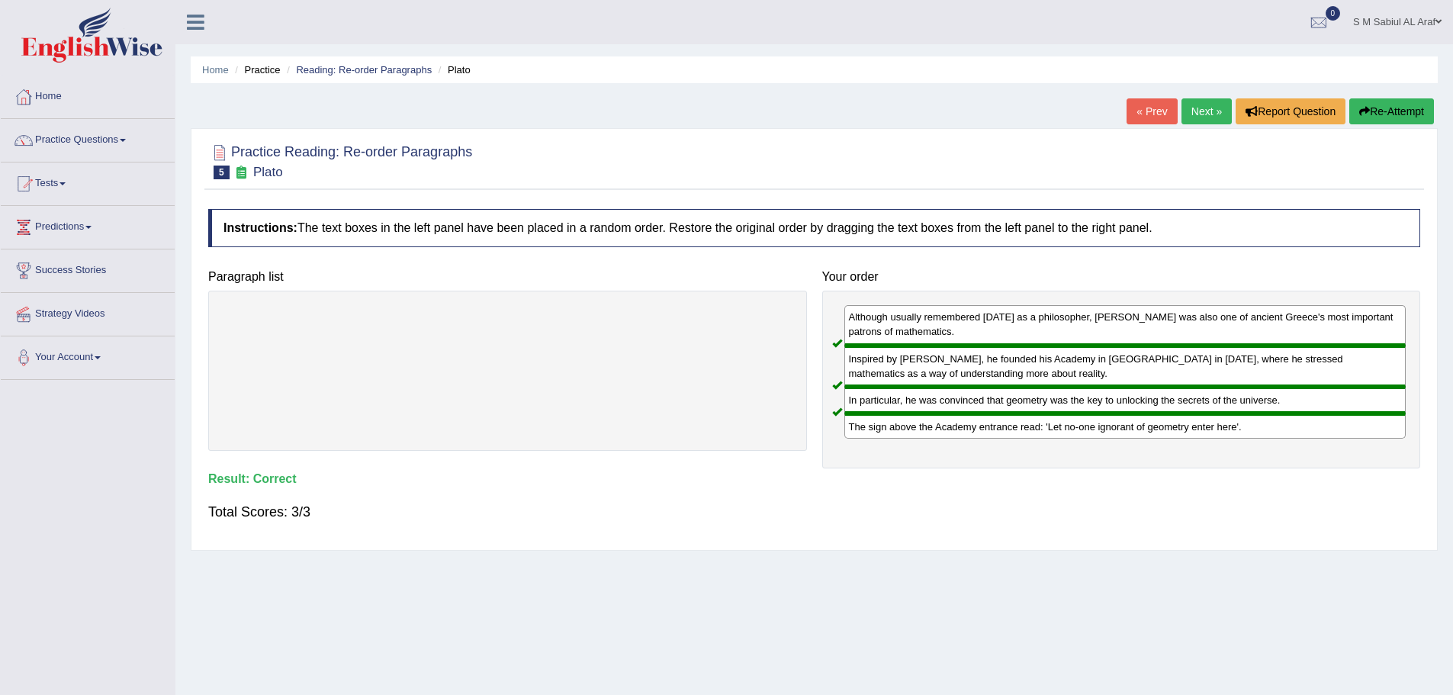
click at [1199, 107] on link "Next »" at bounding box center [1207, 111] width 50 height 26
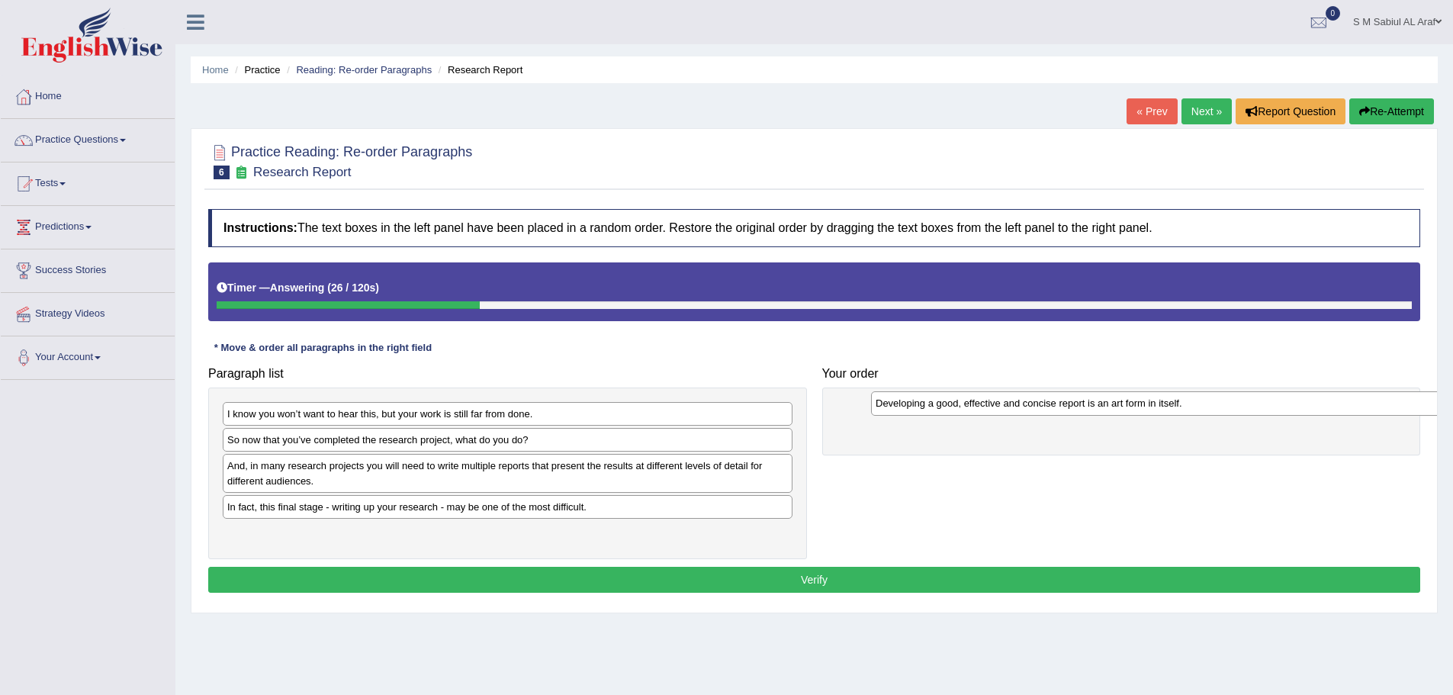
drag, startPoint x: 468, startPoint y: 465, endPoint x: 1115, endPoint y: 403, distance: 650.0
click at [1115, 403] on div "Developing a good, effective and concise report is an art form in itself." at bounding box center [1156, 403] width 570 height 24
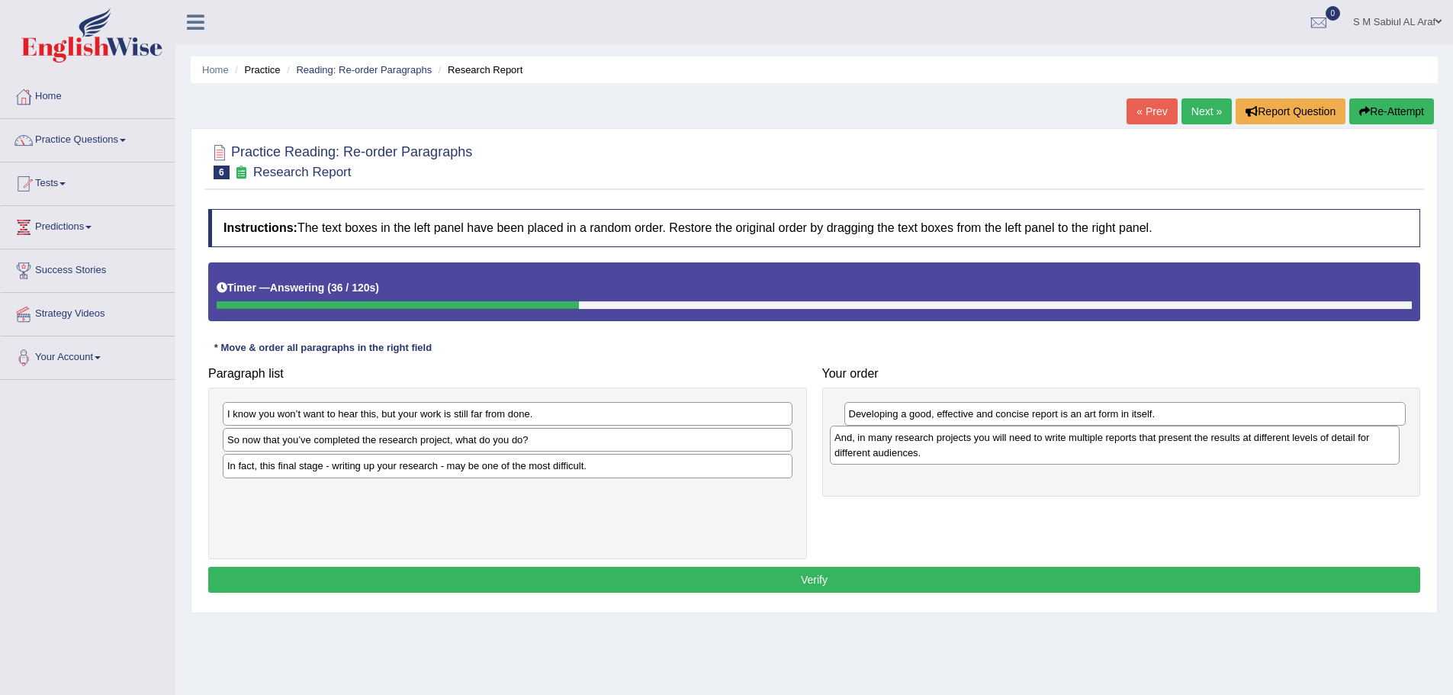
drag, startPoint x: 349, startPoint y: 480, endPoint x: 954, endPoint y: 452, distance: 606.5
click at [955, 452] on div "And, in many research projects you will need to write multiple reports that pre…" at bounding box center [1115, 445] width 570 height 38
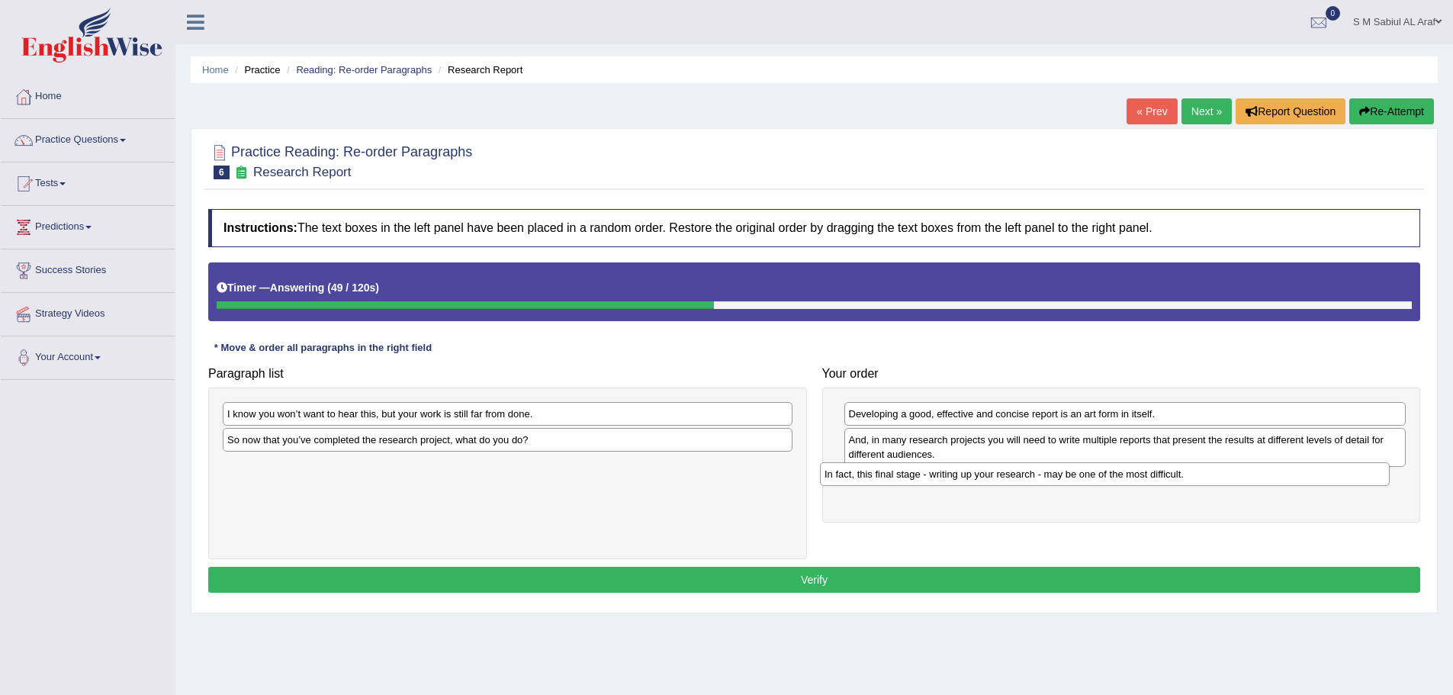
drag, startPoint x: 334, startPoint y: 466, endPoint x: 932, endPoint y: 475, distance: 597.5
click at [932, 475] on div "In fact, this final stage - writing up your research - may be one of the most d…" at bounding box center [1105, 474] width 570 height 24
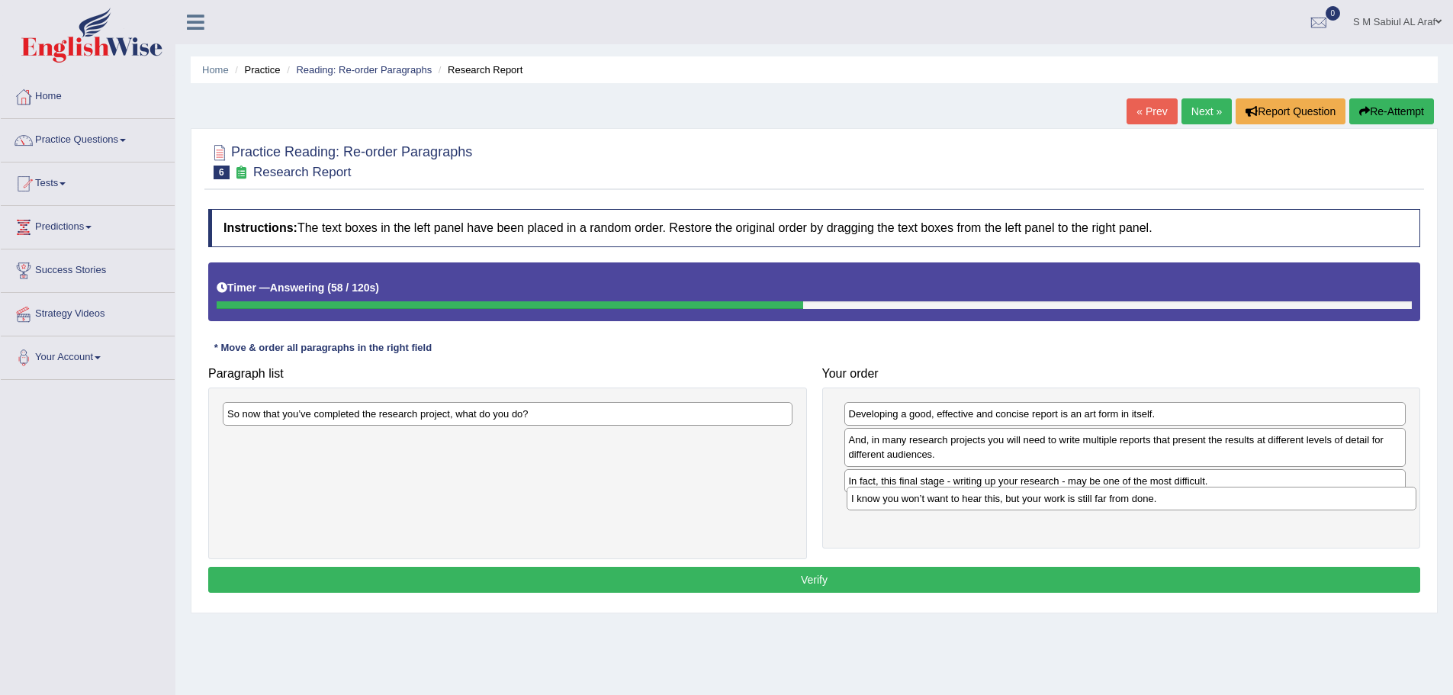
drag, startPoint x: 364, startPoint y: 420, endPoint x: 988, endPoint y: 504, distance: 629.8
click at [988, 504] on div "I know you won’t want to hear this, but your work is still far from done." at bounding box center [1132, 499] width 570 height 24
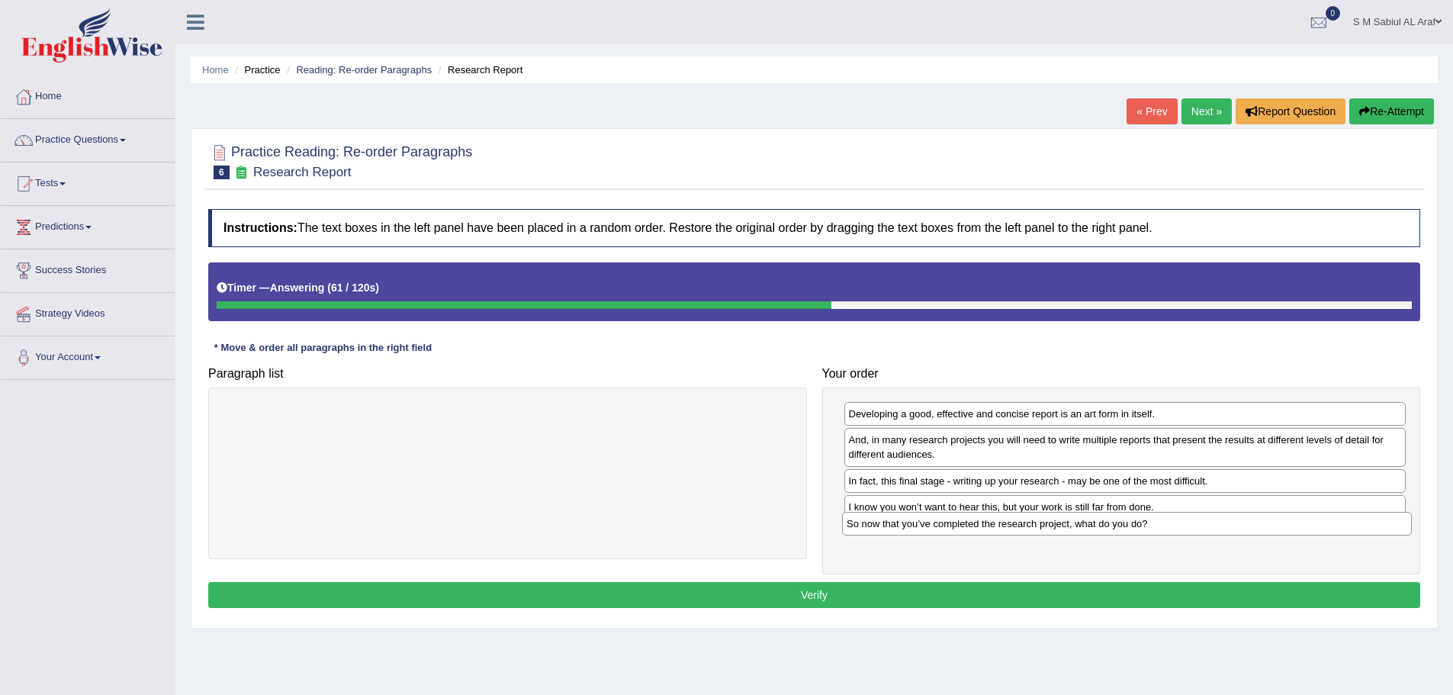
drag, startPoint x: 374, startPoint y: 439, endPoint x: 903, endPoint y: 524, distance: 536.2
click at [903, 524] on div "So now that you’ve completed the research project, what do you do?" at bounding box center [1127, 524] width 570 height 24
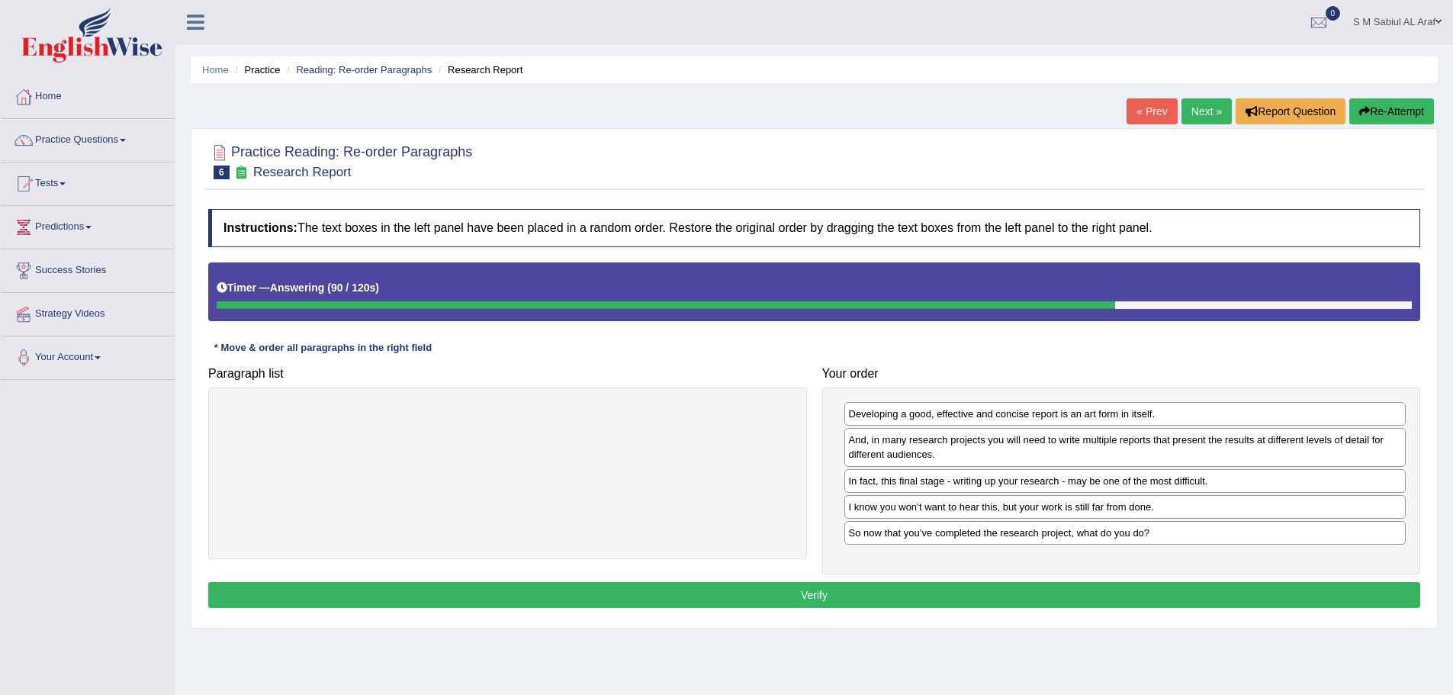
click at [820, 596] on button "Verify" at bounding box center [814, 595] width 1212 height 26
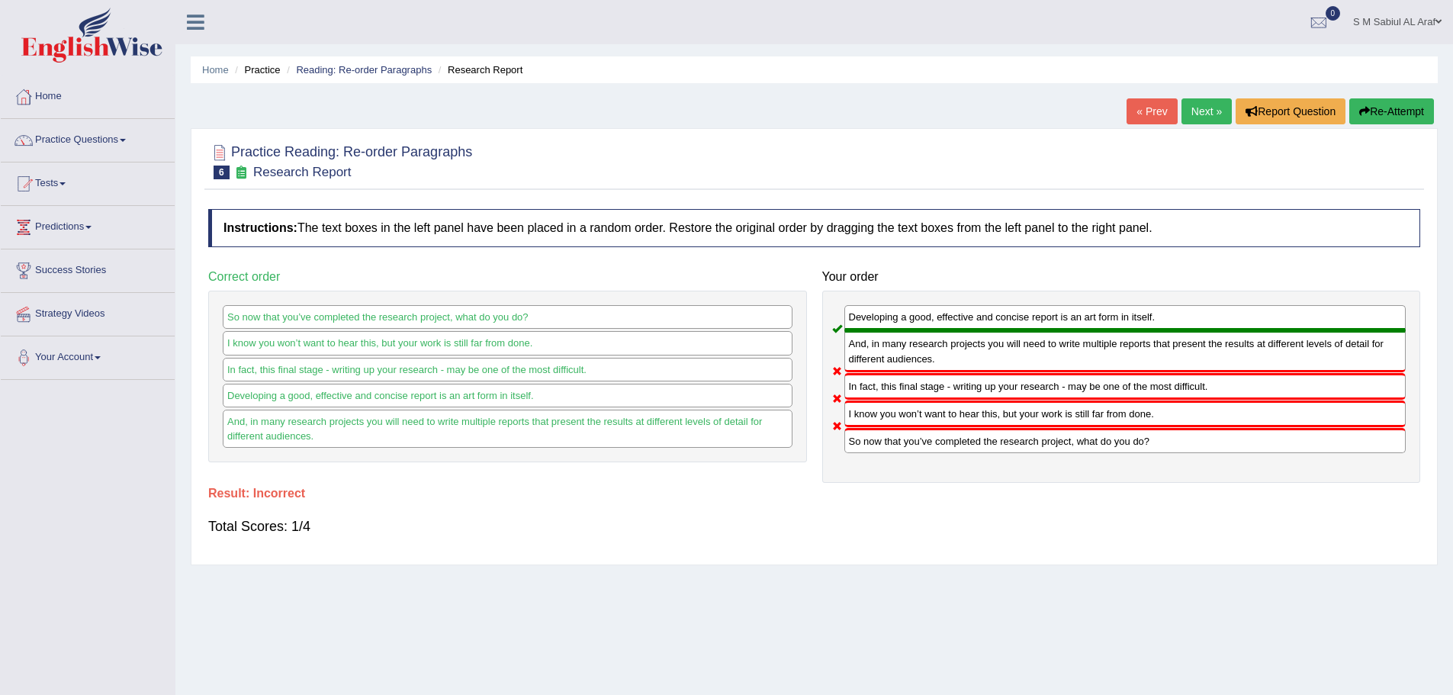
click at [1208, 105] on link "Next »" at bounding box center [1207, 111] width 50 height 26
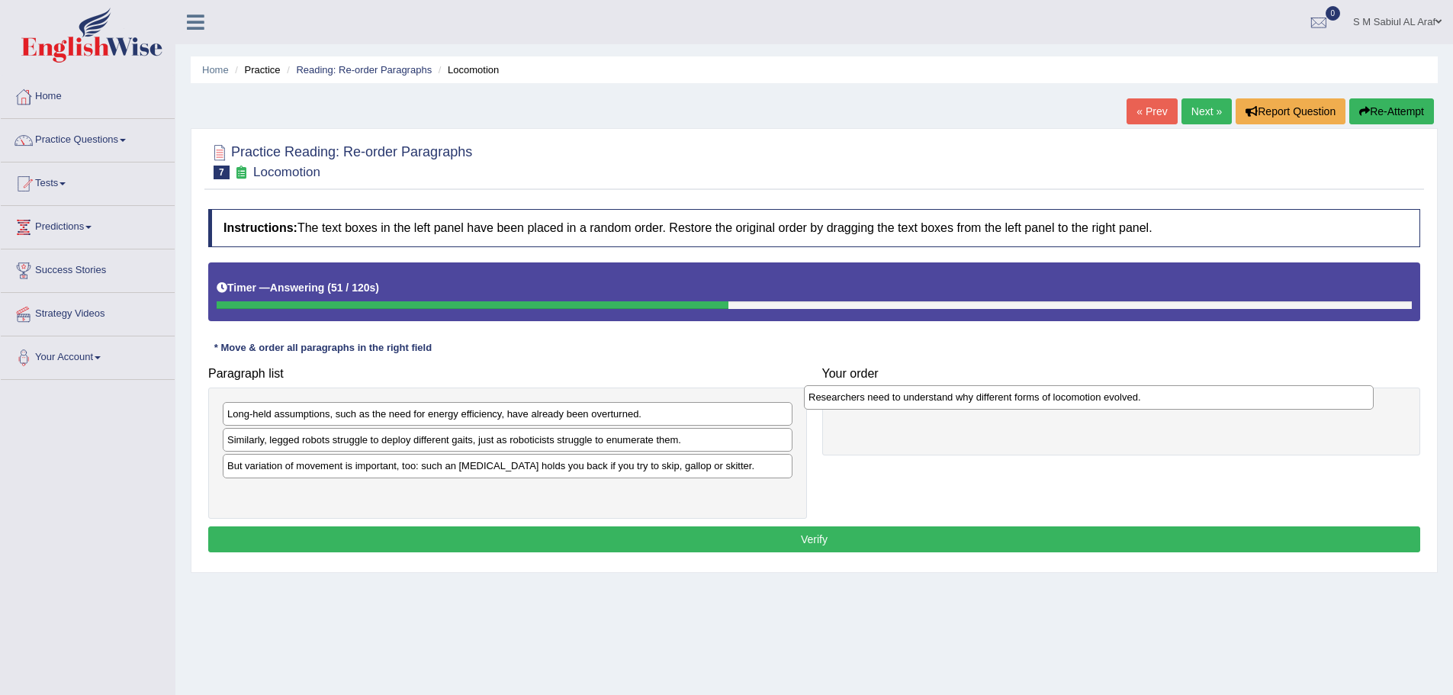
drag, startPoint x: 372, startPoint y: 469, endPoint x: 953, endPoint y: 401, distance: 585.4
click at [953, 401] on div "Researchers need to understand why different forms of locomotion evolved." at bounding box center [1089, 397] width 570 height 24
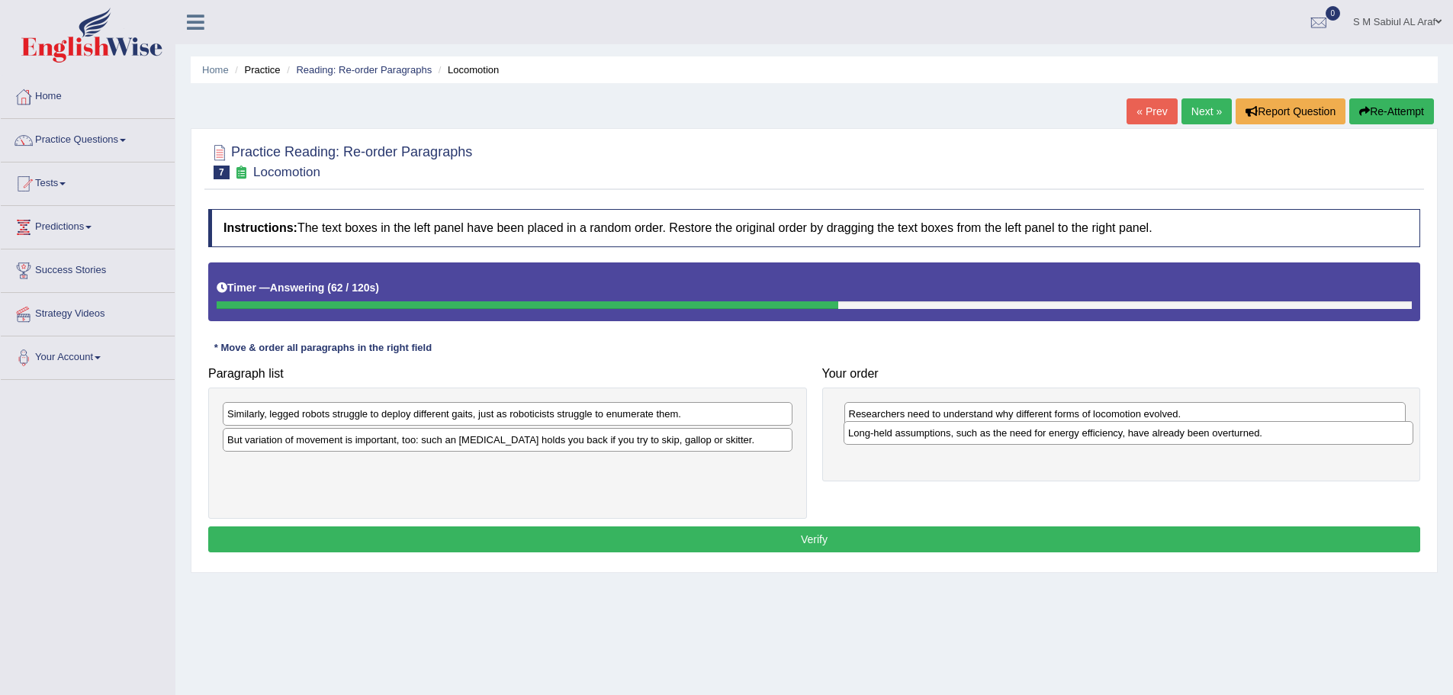
drag, startPoint x: 347, startPoint y: 417, endPoint x: 967, endPoint y: 436, distance: 619.8
click at [967, 436] on div "Long-held assumptions, such as the need for energy efficiency, have already bee…" at bounding box center [1129, 433] width 570 height 24
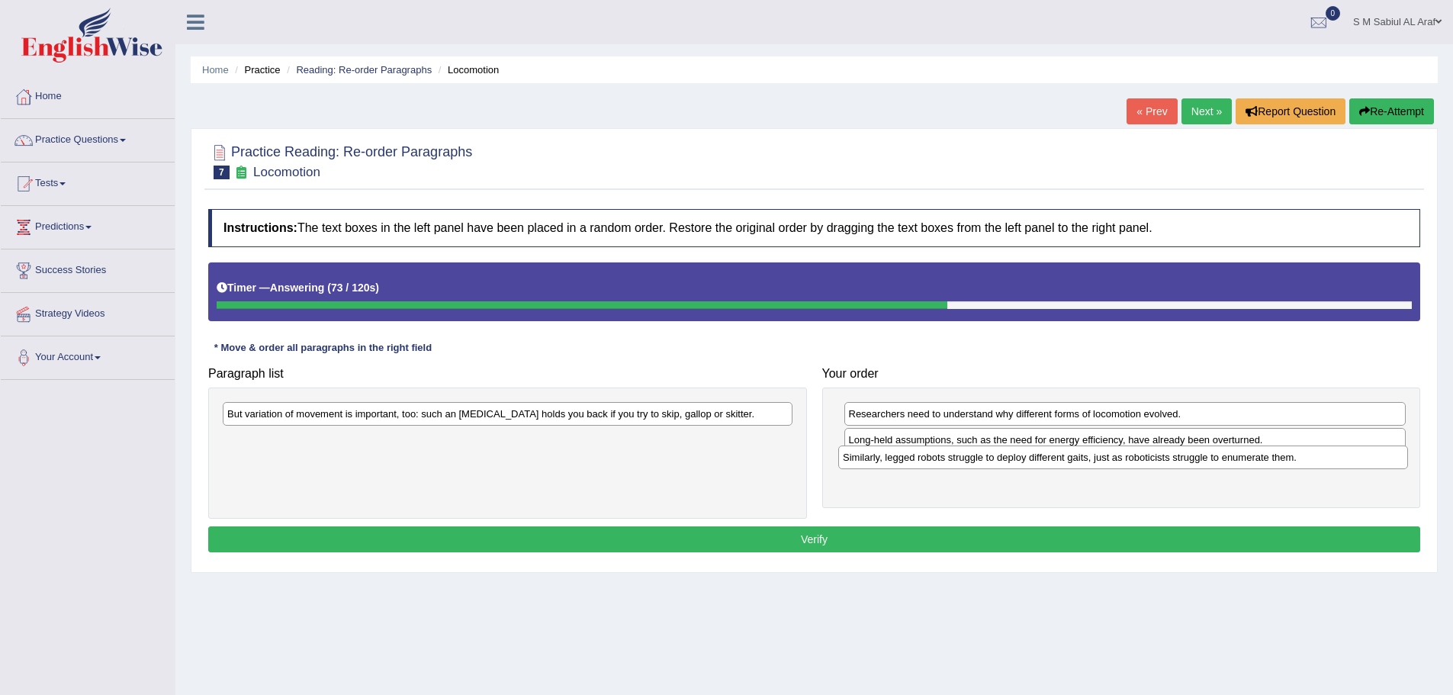
drag, startPoint x: 313, startPoint y: 418, endPoint x: 929, endPoint y: 462, distance: 617.3
click at [929, 462] on div "Similarly, legged robots struggle to deploy different gaits, just as roboticist…" at bounding box center [1124, 458] width 570 height 24
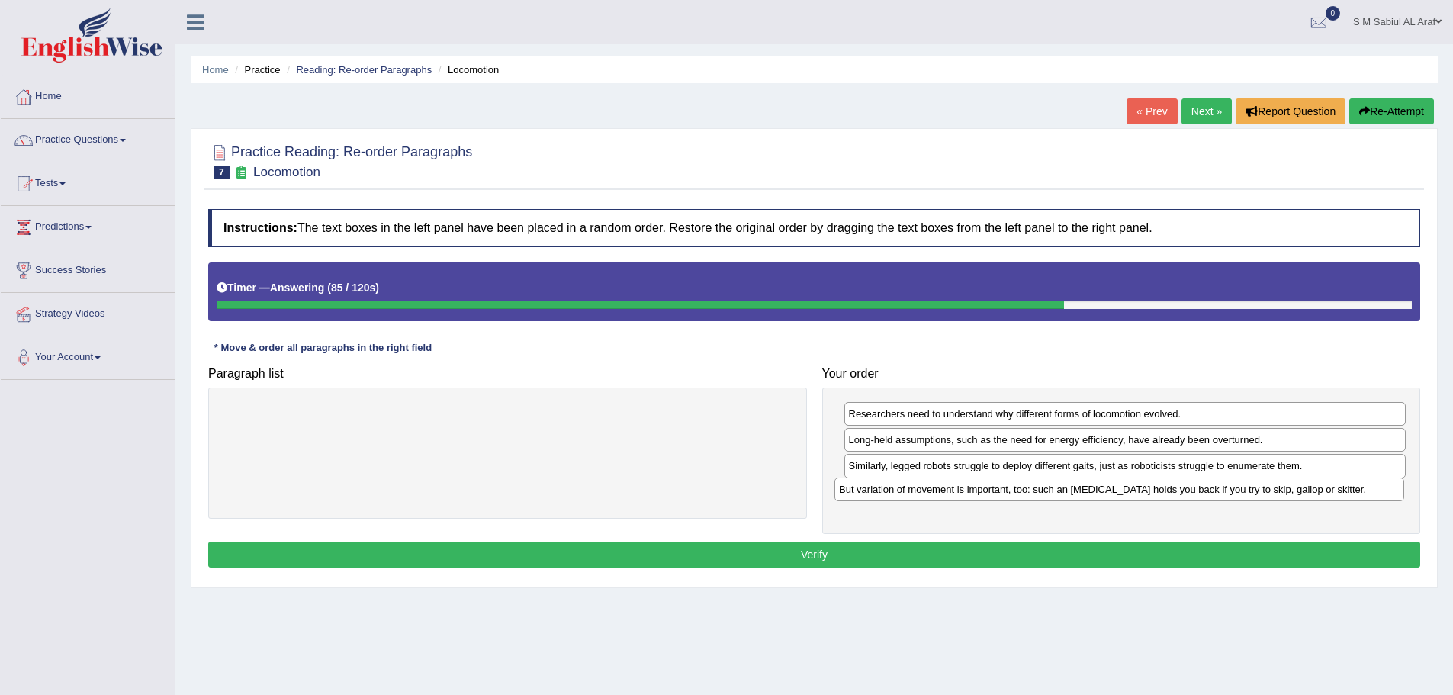
drag, startPoint x: 369, startPoint y: 420, endPoint x: 961, endPoint y: 493, distance: 596.6
click at [961, 493] on div "But variation of movement is important, too: such an ankle brace holds you back…" at bounding box center [1120, 490] width 570 height 24
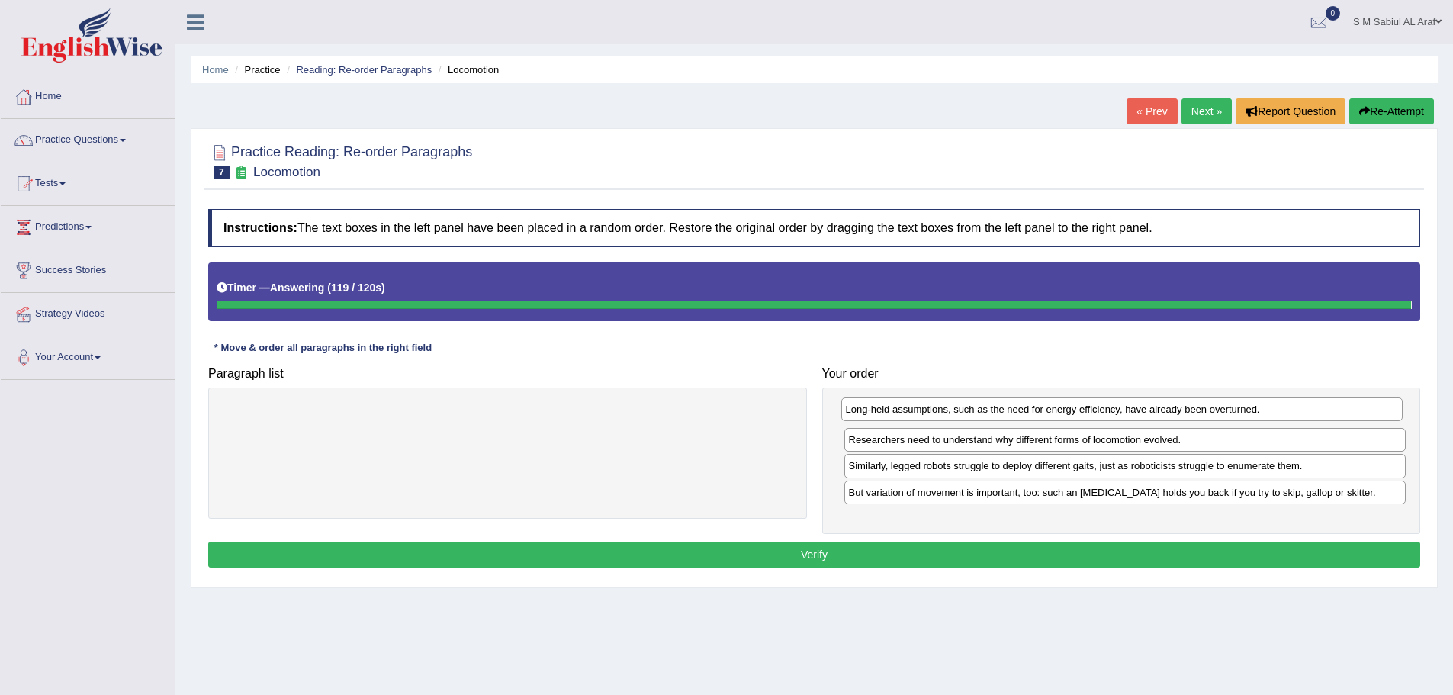
drag, startPoint x: 954, startPoint y: 431, endPoint x: 948, endPoint y: 412, distance: 20.3
click at [948, 412] on div "Long-held assumptions, such as the need for energy efficiency, have already bee…" at bounding box center [1123, 410] width 562 height 24
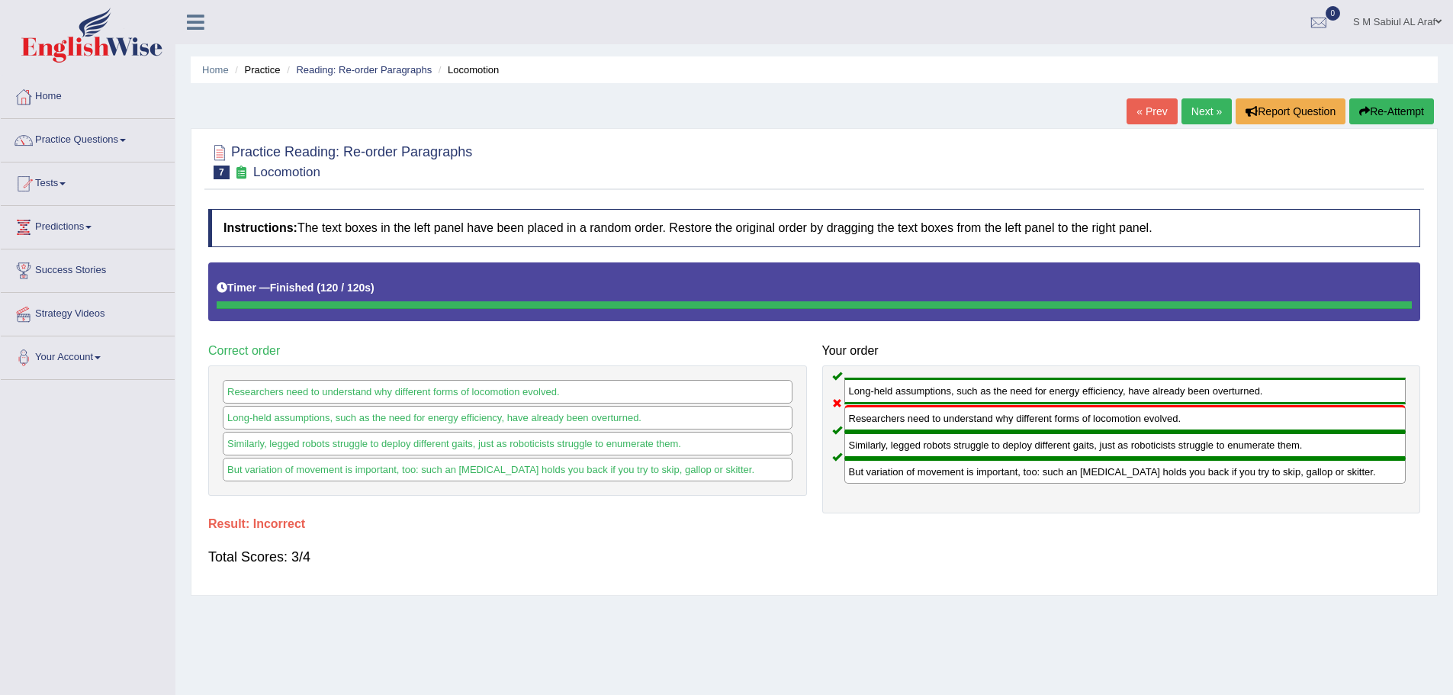
click at [1188, 113] on link "Next »" at bounding box center [1207, 111] width 50 height 26
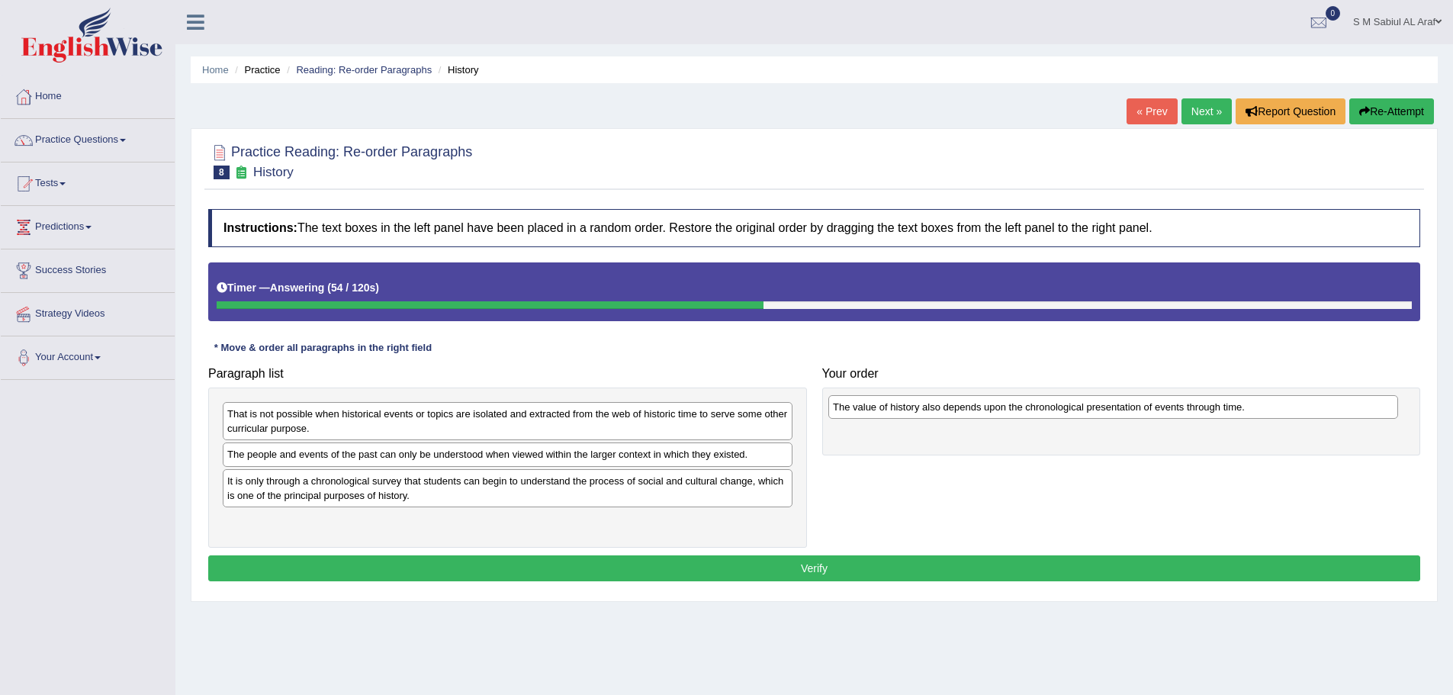
drag, startPoint x: 320, startPoint y: 528, endPoint x: 930, endPoint y: 414, distance: 620.3
click at [925, 414] on div "The value of history also depends upon the chronological presentation of events…" at bounding box center [1114, 407] width 570 height 24
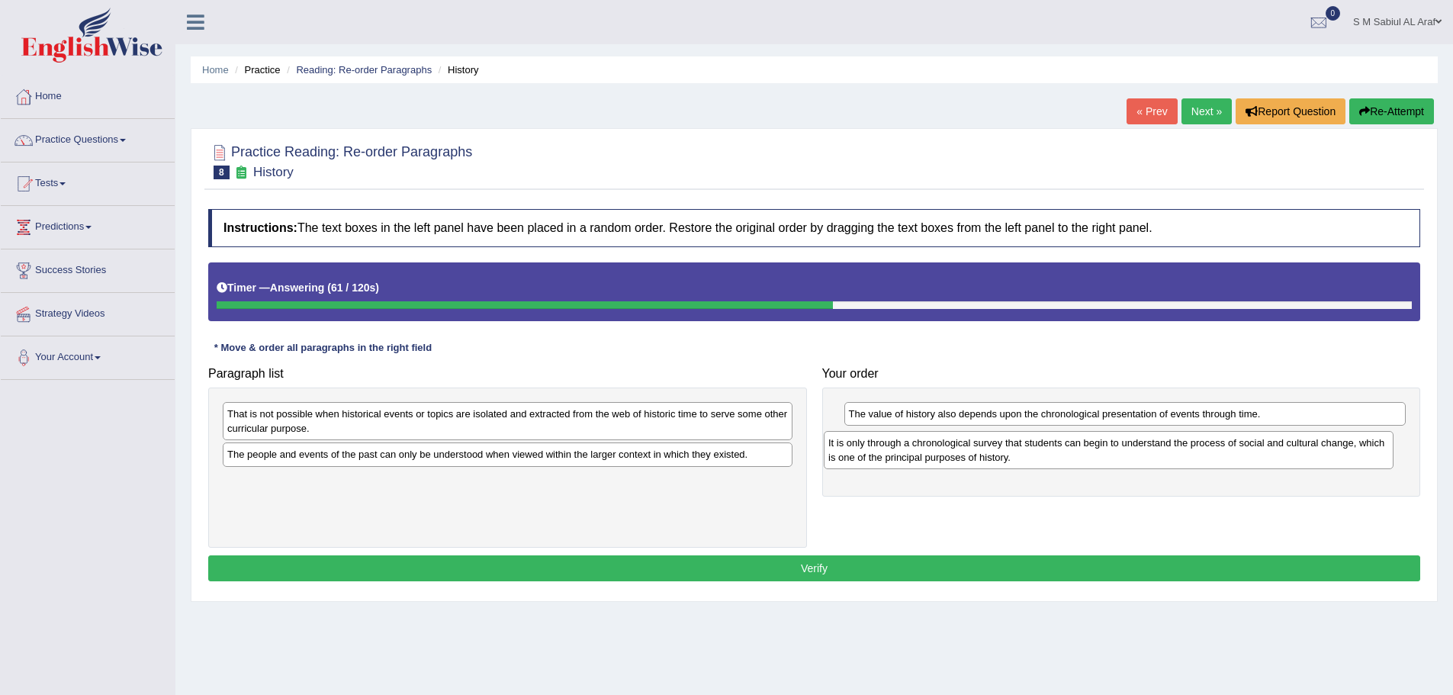
drag, startPoint x: 362, startPoint y: 497, endPoint x: 922, endPoint y: 461, distance: 561.2
click at [922, 461] on div "It is only through a chronological survey that students can begin to understand…" at bounding box center [1109, 450] width 570 height 38
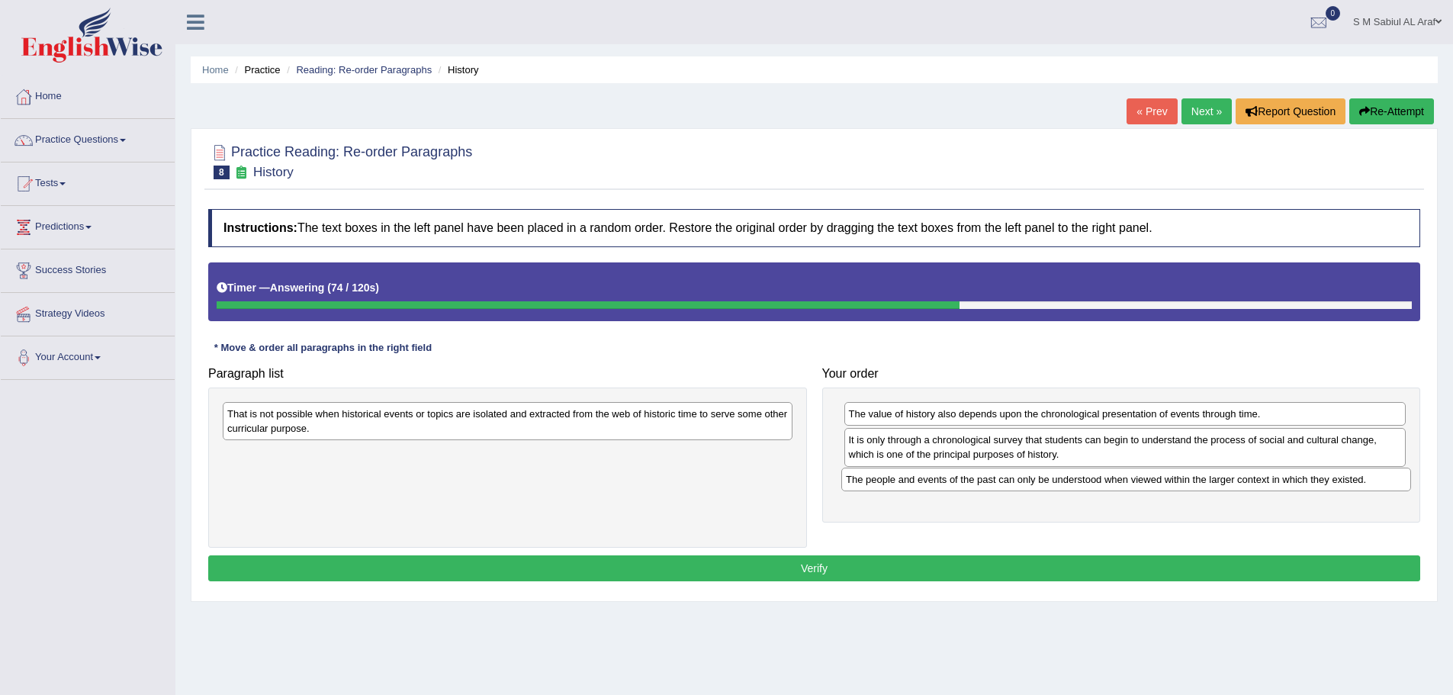
drag, startPoint x: 337, startPoint y: 465, endPoint x: 955, endPoint y: 490, distance: 618.5
click at [955, 490] on div "The people and events of the past can only be understood when viewed within the…" at bounding box center [1127, 480] width 570 height 24
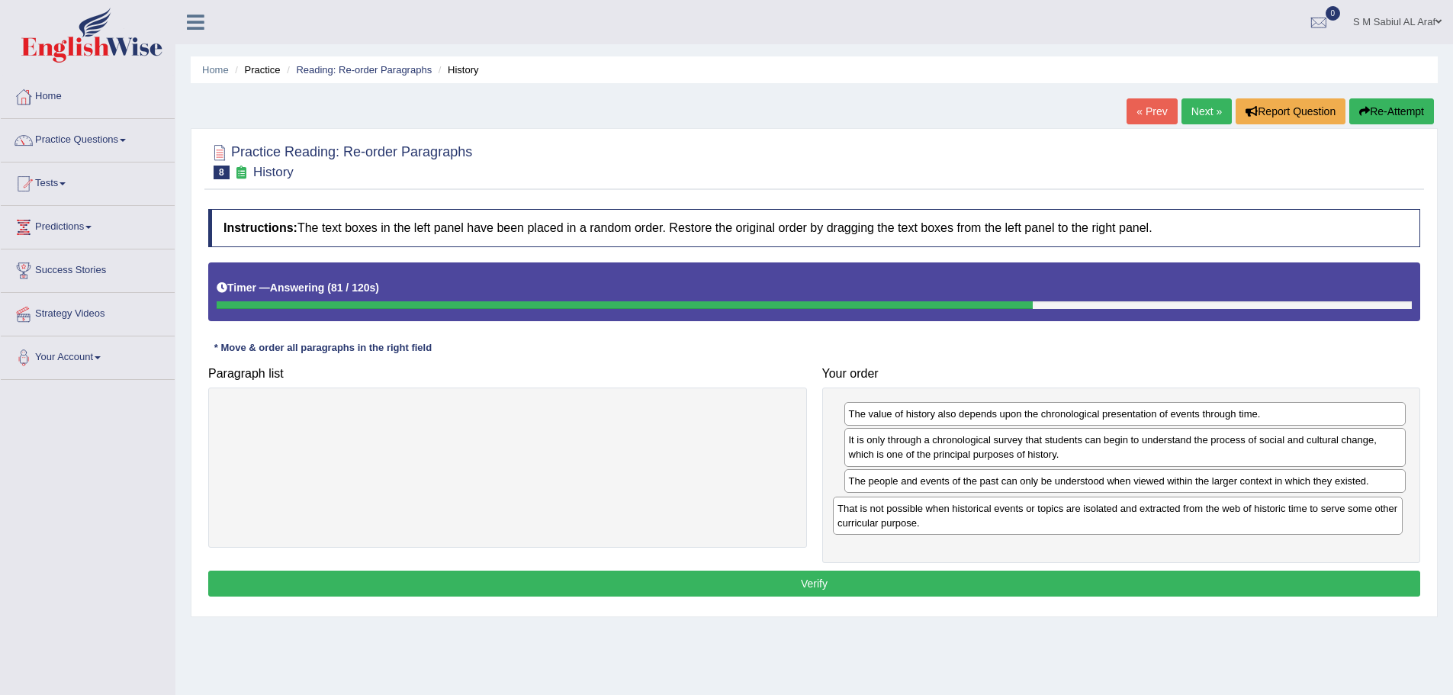
drag, startPoint x: 388, startPoint y: 432, endPoint x: 998, endPoint y: 526, distance: 617.7
click at [998, 526] on div "That is not possible when historical events or topics are isolated and extracte…" at bounding box center [1118, 516] width 570 height 38
click at [851, 595] on button "Verify" at bounding box center [814, 584] width 1212 height 26
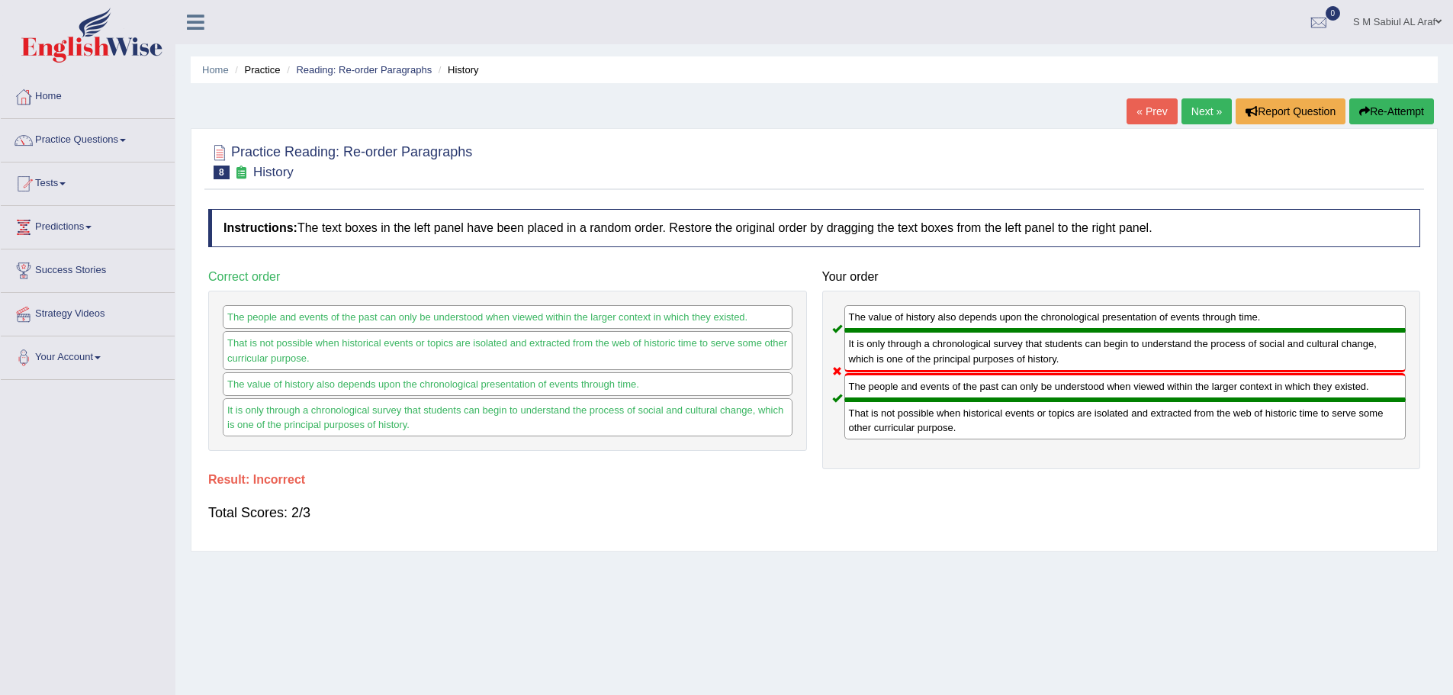
click at [1207, 121] on link "Next »" at bounding box center [1207, 111] width 50 height 26
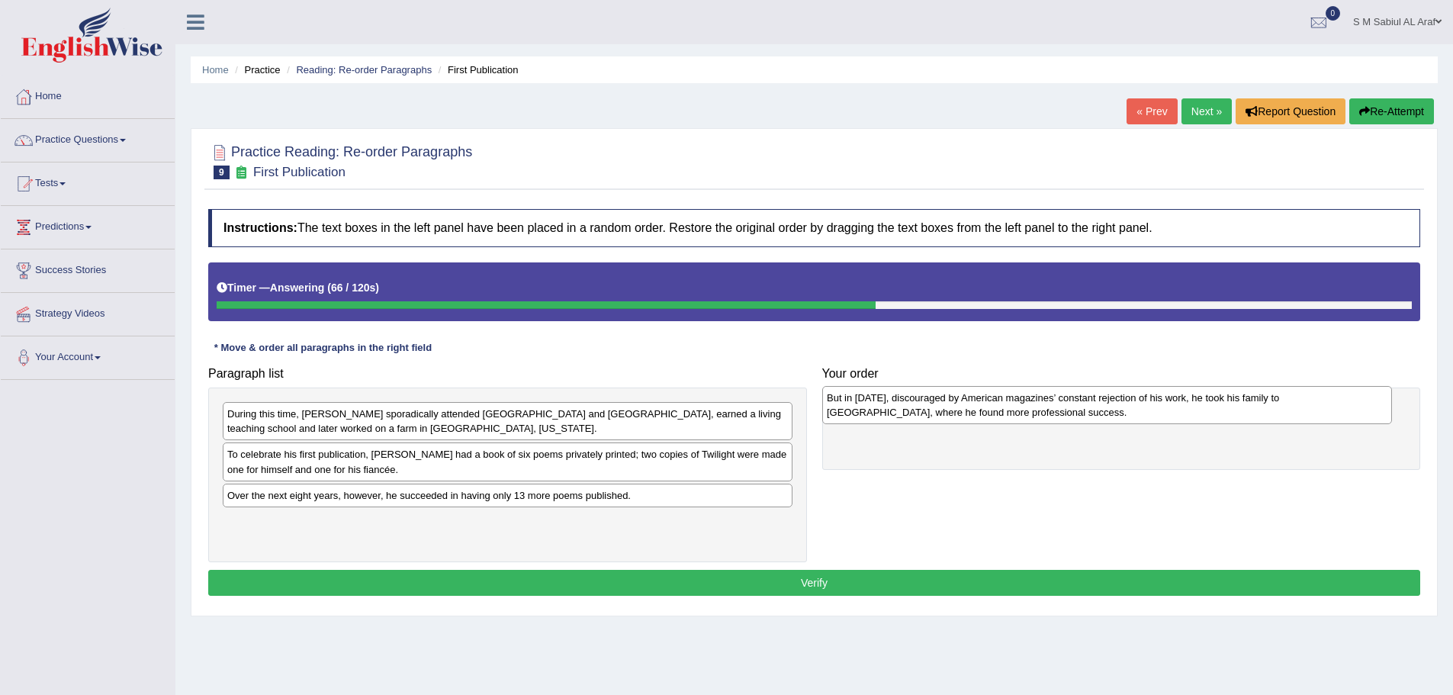
drag, startPoint x: 325, startPoint y: 512, endPoint x: 925, endPoint y: 414, distance: 607.6
click at [925, 414] on div "But in [DATE], discouraged by American magazines’ constant rejection of his wor…" at bounding box center [1107, 405] width 570 height 38
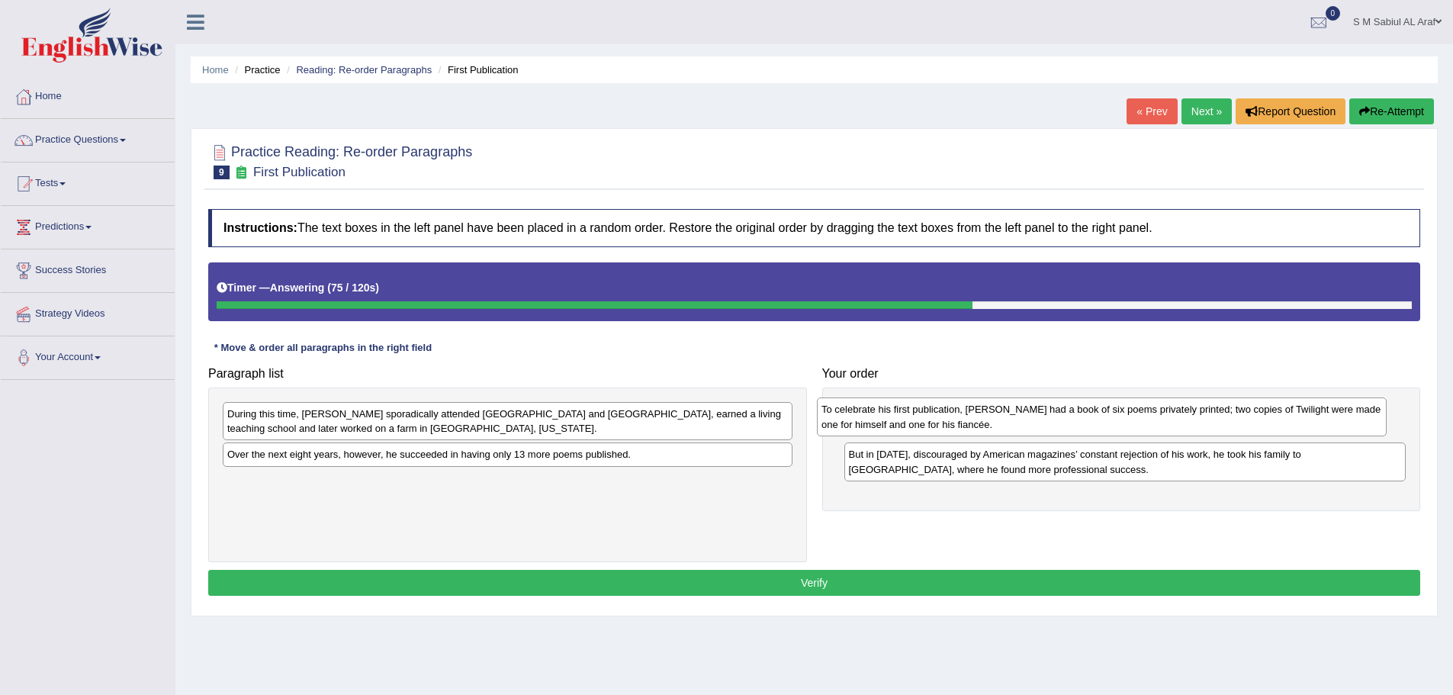
drag, startPoint x: 336, startPoint y: 470, endPoint x: 930, endPoint y: 425, distance: 596.1
click at [930, 425] on div "To celebrate his first publication, [PERSON_NAME] had a book of six poems priva…" at bounding box center [1102, 417] width 570 height 38
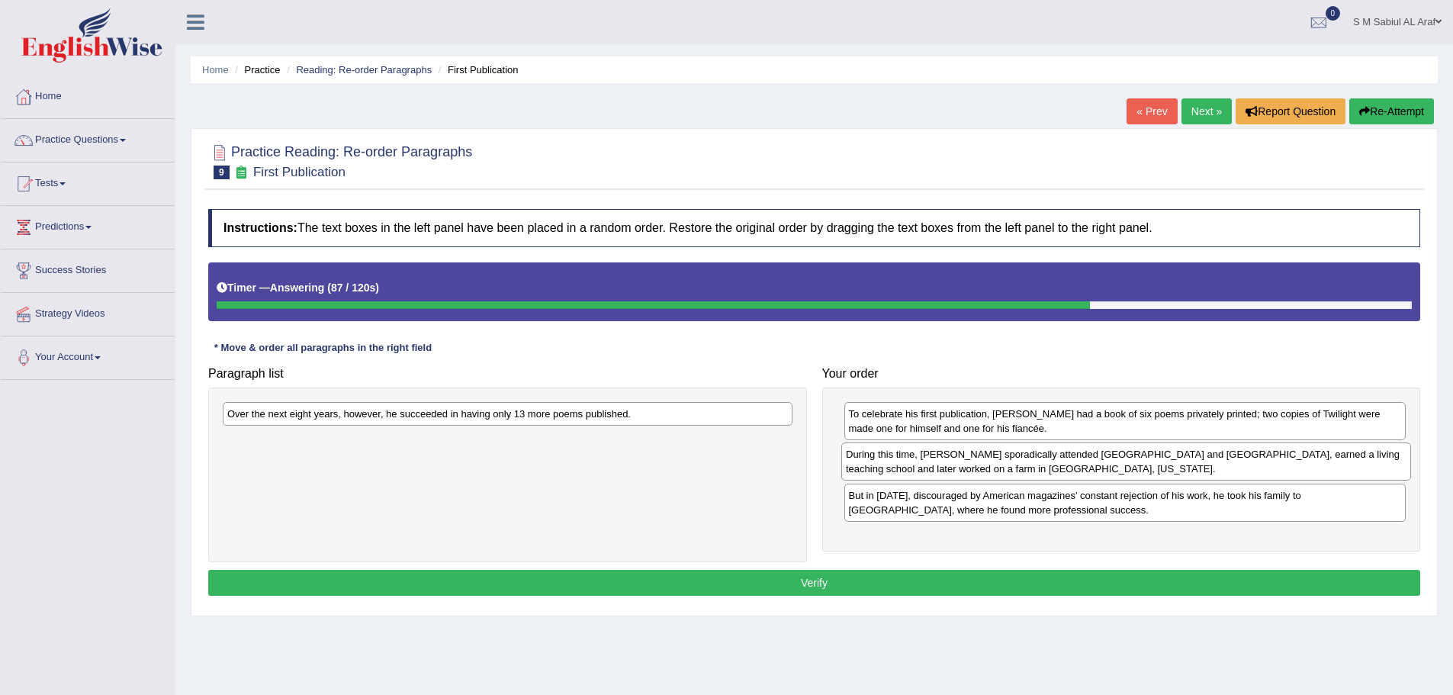
drag, startPoint x: 398, startPoint y: 429, endPoint x: 1017, endPoint y: 469, distance: 620.1
click at [1017, 469] on div "During this time, [PERSON_NAME] sporadically attended [GEOGRAPHIC_DATA] and [GE…" at bounding box center [1127, 462] width 570 height 38
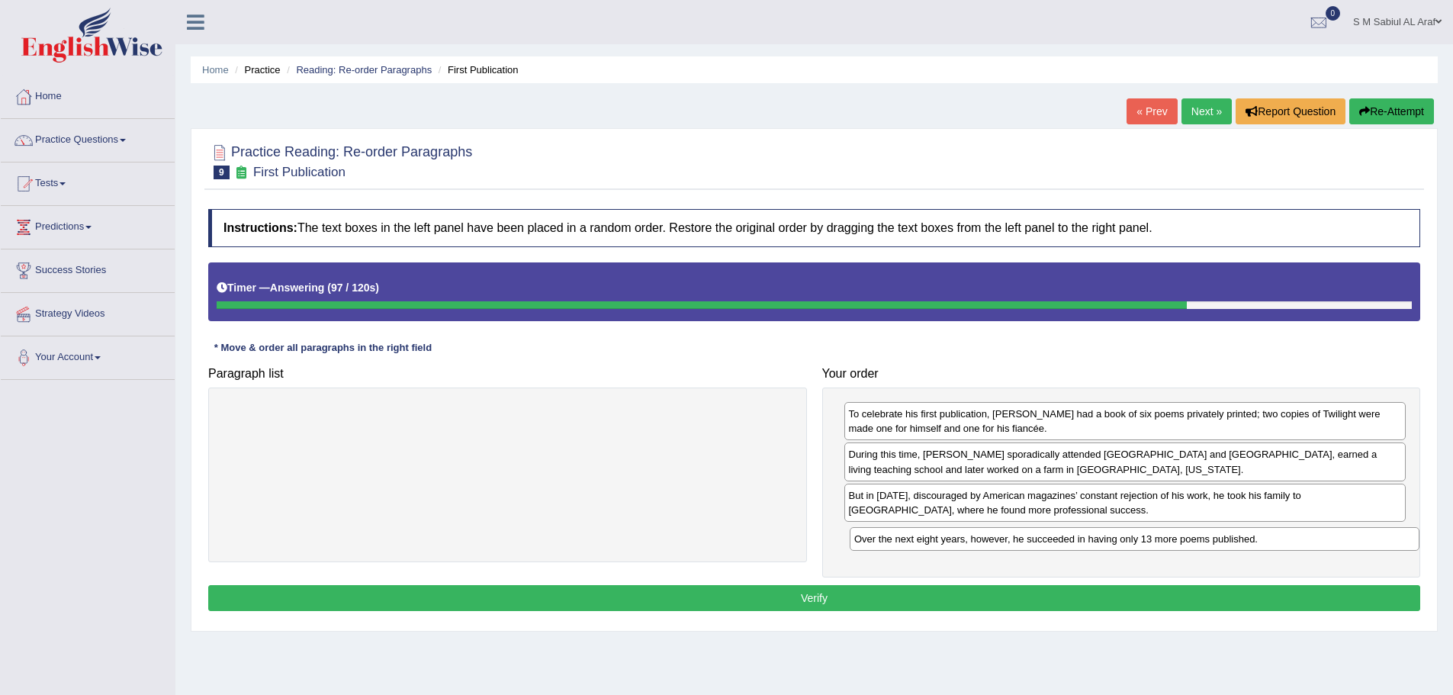
drag, startPoint x: 401, startPoint y: 420, endPoint x: 966, endPoint y: 578, distance: 586.5
click at [1027, 544] on div "Over the next eight years, however, he succeeded in having only 13 more poems p…" at bounding box center [1135, 539] width 570 height 24
click at [813, 598] on button "Verify" at bounding box center [814, 598] width 1212 height 26
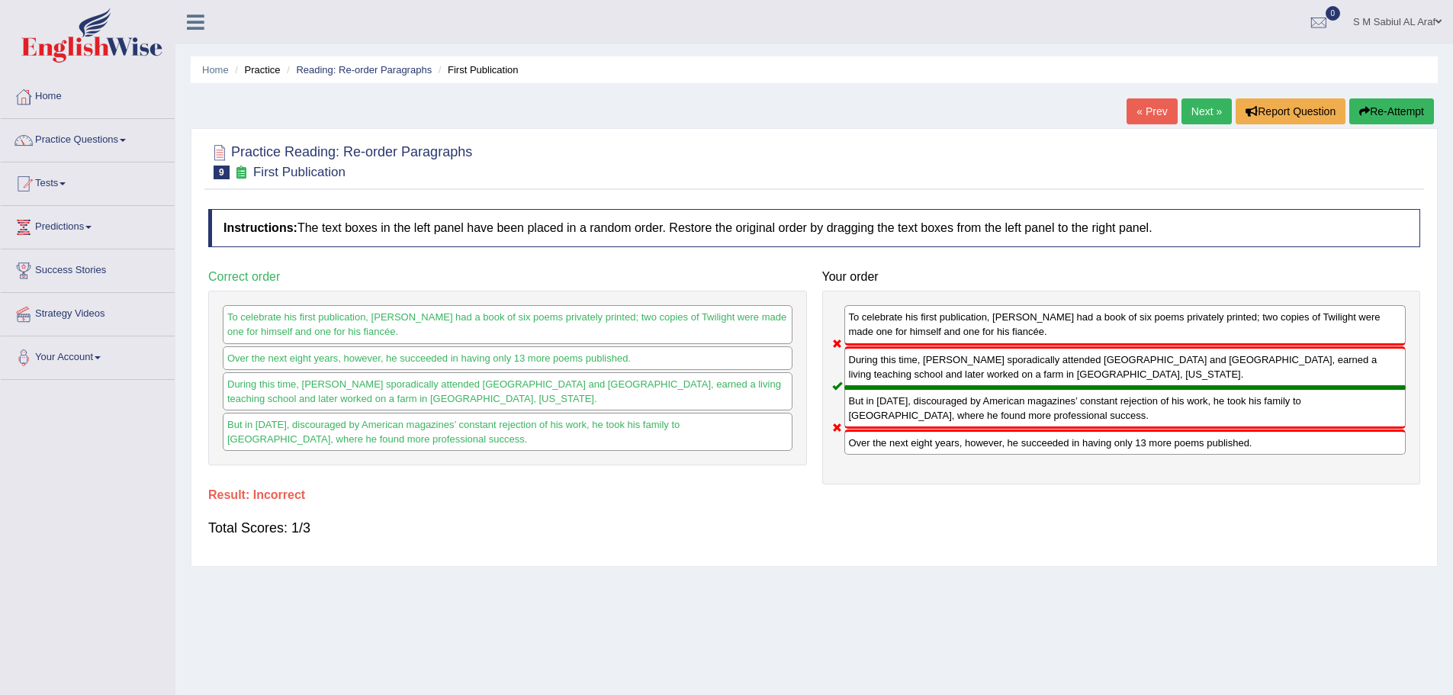
click at [1182, 105] on link "Next »" at bounding box center [1207, 111] width 50 height 26
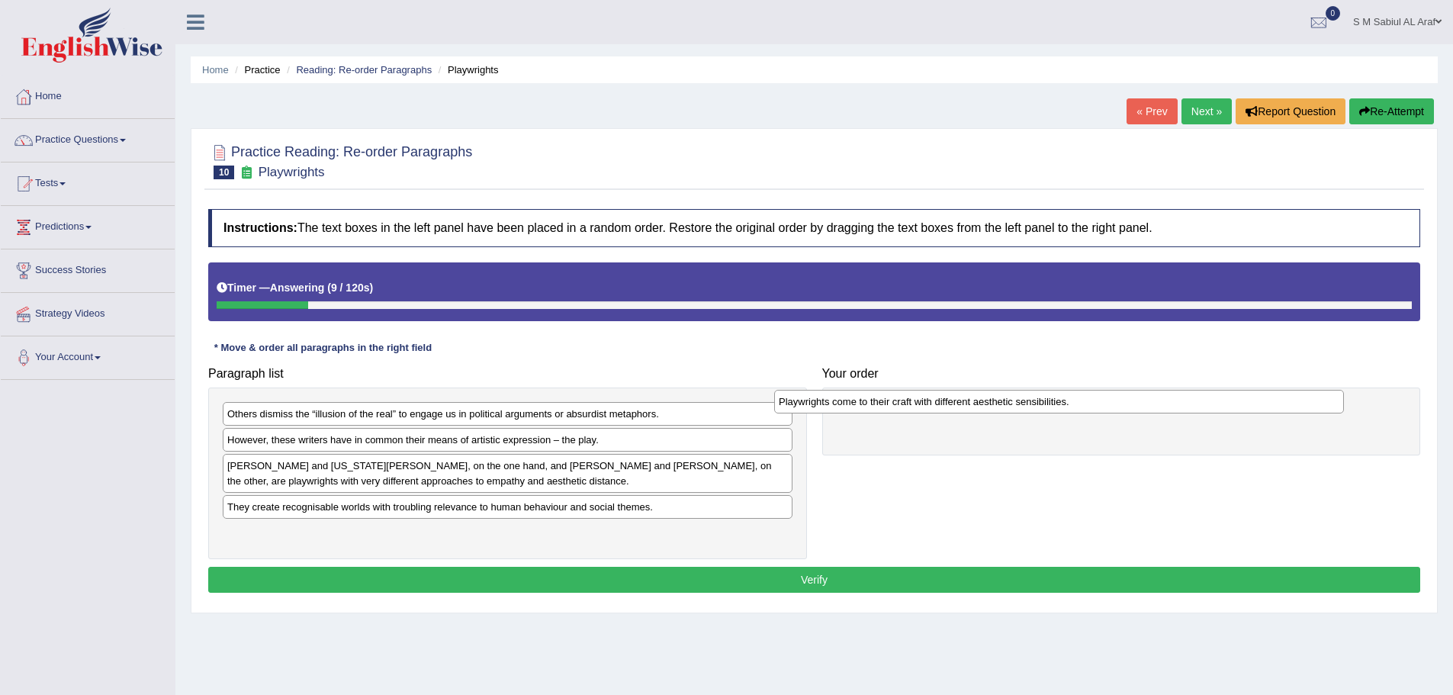
drag, startPoint x: 359, startPoint y: 441, endPoint x: 911, endPoint y: 403, distance: 552.9
click at [911, 403] on div "Playwrights come to their craft with different aesthetic sensibilities." at bounding box center [1059, 402] width 570 height 24
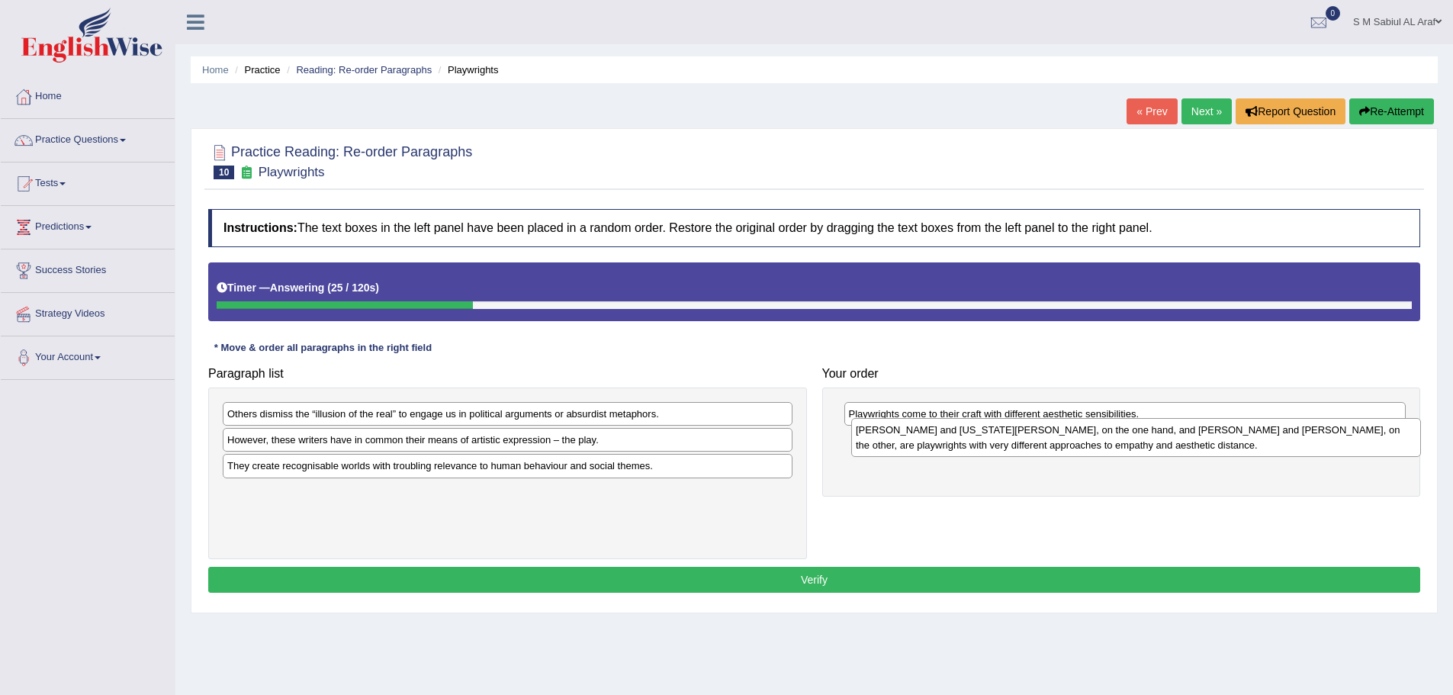
drag, startPoint x: 346, startPoint y: 475, endPoint x: 871, endPoint y: 454, distance: 525.3
click at [974, 439] on div "[PERSON_NAME] and [US_STATE][PERSON_NAME], on the one hand, and [PERSON_NAME] a…" at bounding box center [1136, 437] width 570 height 38
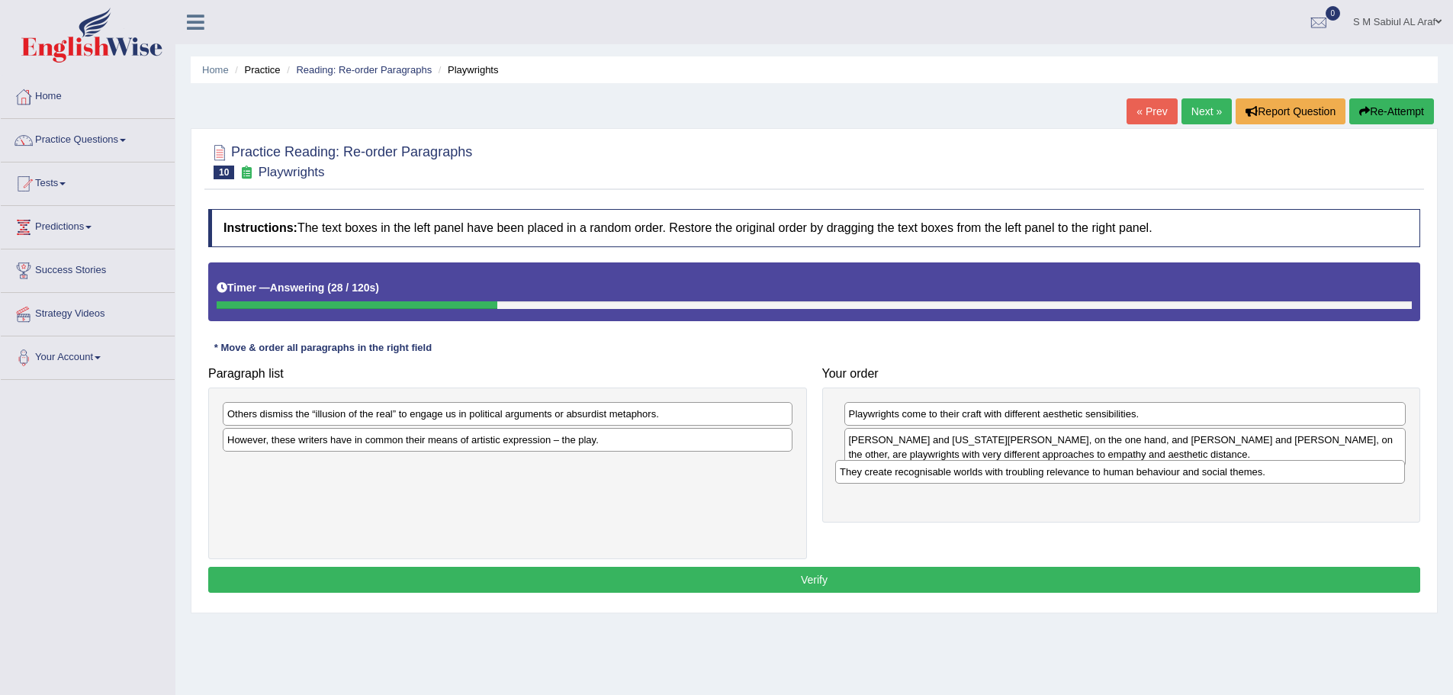
drag, startPoint x: 444, startPoint y: 468, endPoint x: 1057, endPoint y: 475, distance: 612.7
click at [1057, 475] on div "They create recognisable worlds with troubling relevance to human behaviour and…" at bounding box center [1120, 472] width 570 height 24
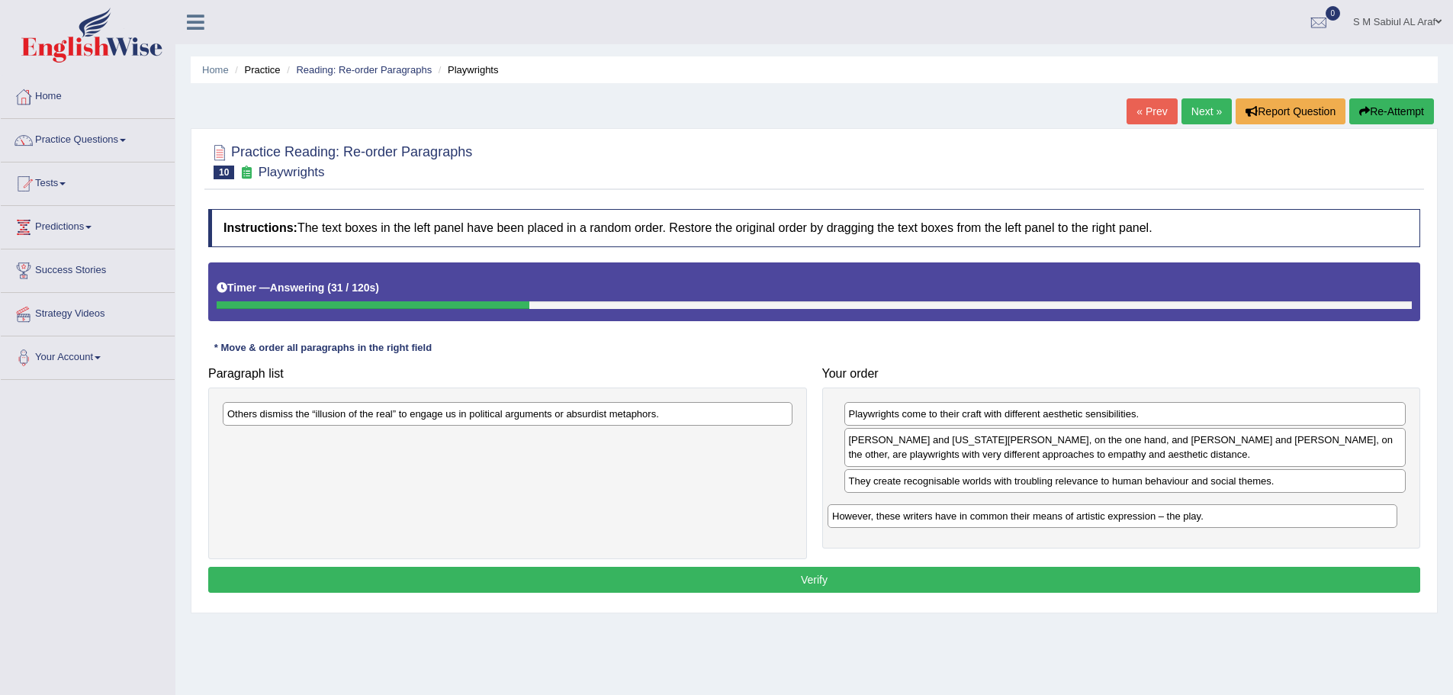
drag, startPoint x: 375, startPoint y: 446, endPoint x: 980, endPoint y: 523, distance: 609.8
click at [980, 523] on div "However, these writers have in common their means of artistic expression – the …" at bounding box center [1113, 516] width 570 height 24
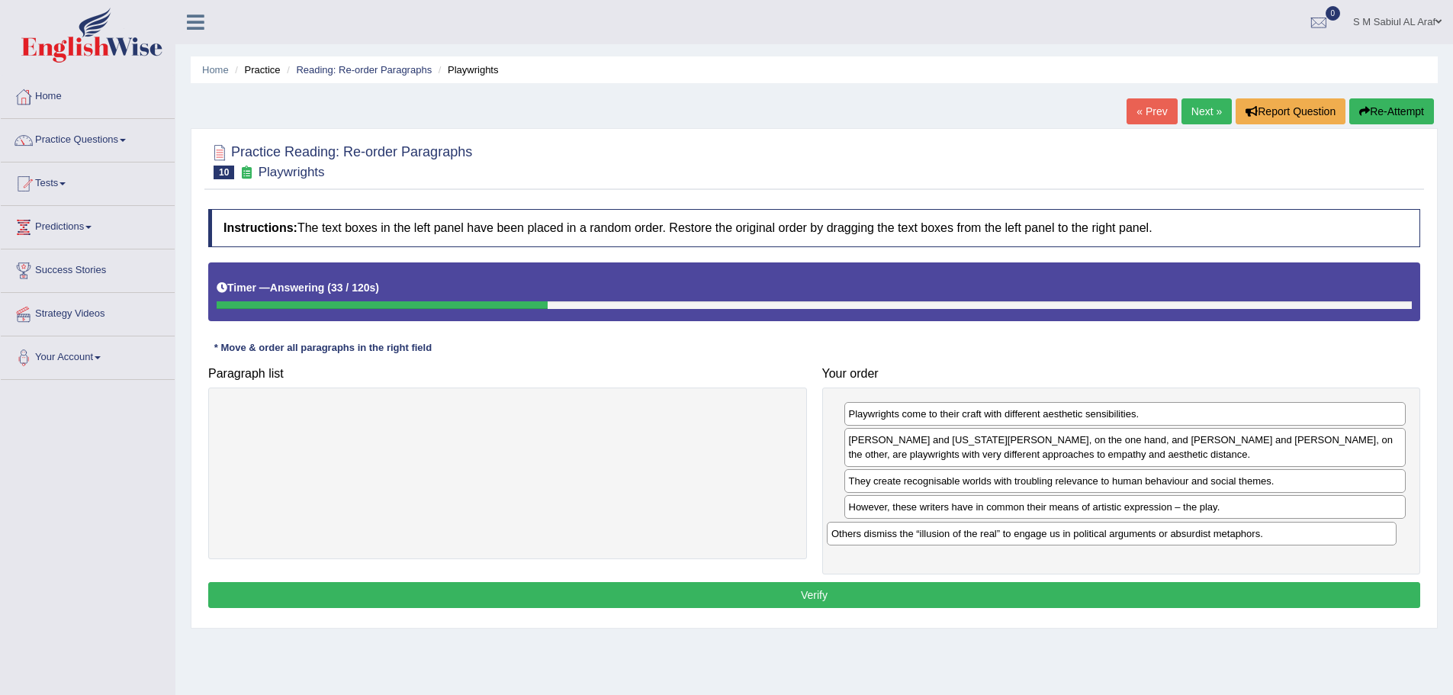
drag, startPoint x: 315, startPoint y: 422, endPoint x: 919, endPoint y: 542, distance: 616.0
click at [919, 542] on div "Others dismiss the “illusion of the real” to engage us in political arguments o…" at bounding box center [1112, 534] width 570 height 24
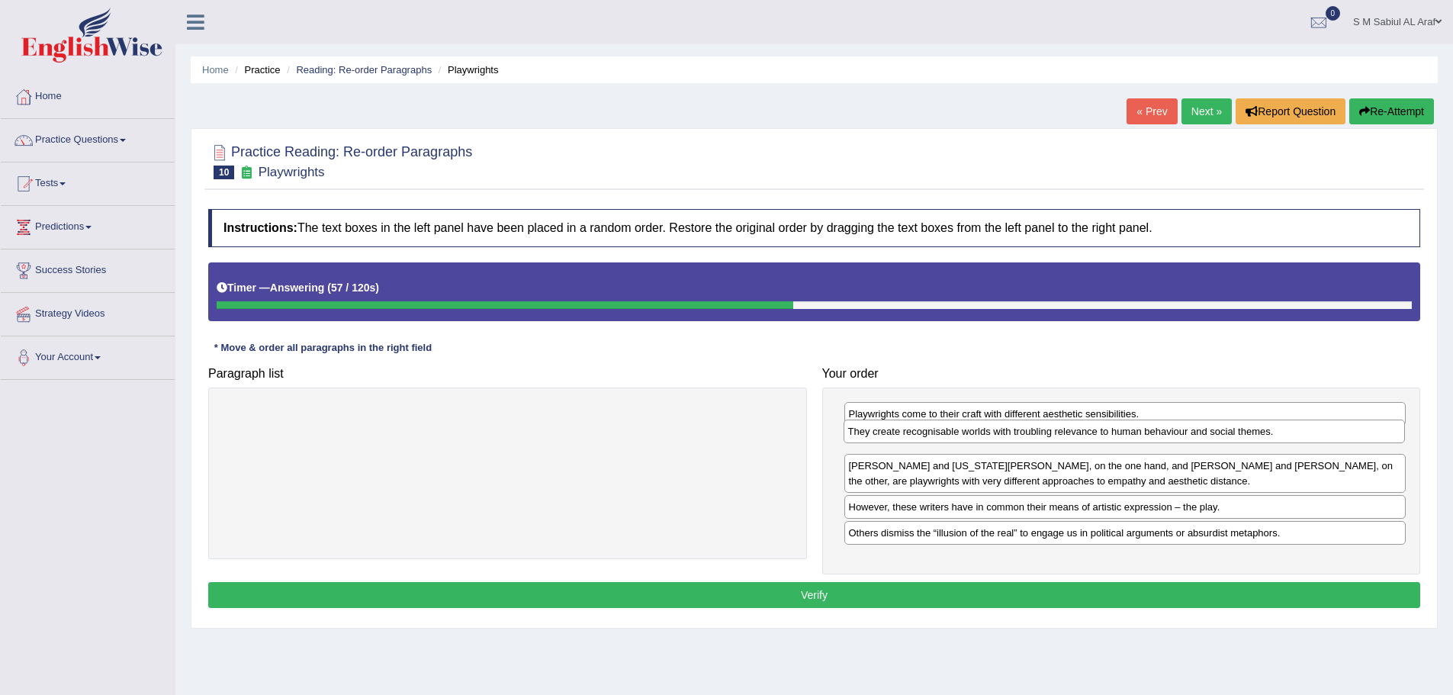
drag, startPoint x: 924, startPoint y: 484, endPoint x: 918, endPoint y: 439, distance: 45.4
click at [918, 439] on div "They create recognisable worlds with troubling relevance to human behaviour and…" at bounding box center [1125, 432] width 562 height 24
click at [902, 589] on button "Verify" at bounding box center [814, 595] width 1212 height 26
